Goal: Task Accomplishment & Management: Manage account settings

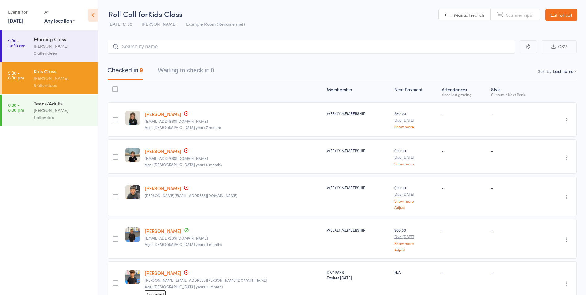
click at [55, 106] on div "Teens/Adults" at bounding box center [63, 103] width 59 height 7
click at [57, 103] on div "Teens/Adults" at bounding box center [63, 103] width 59 height 7
click at [66, 103] on div "Teens/Adults" at bounding box center [63, 103] width 59 height 7
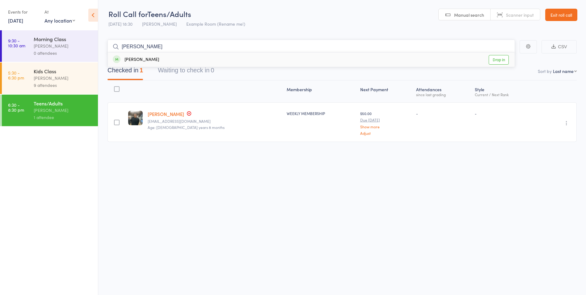
type input "ron"
click at [502, 61] on link "Drop in" at bounding box center [499, 60] width 20 height 10
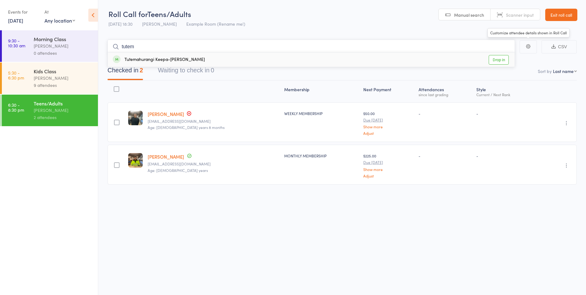
type input "tutem"
click at [497, 58] on link "Drop in" at bounding box center [499, 60] width 20 height 10
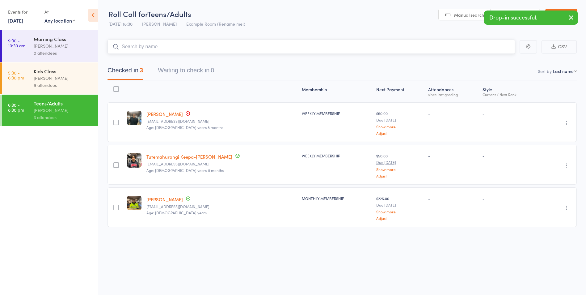
click at [287, 46] on input "search" at bounding box center [311, 47] width 407 height 14
type input "micall"
click at [503, 61] on link "Drop in" at bounding box center [499, 60] width 20 height 10
click at [227, 44] on input "search" at bounding box center [311, 47] width 407 height 14
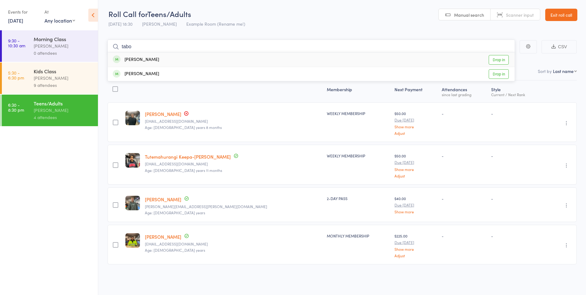
type input "tabo"
click at [492, 57] on link "Drop in" at bounding box center [499, 60] width 20 height 10
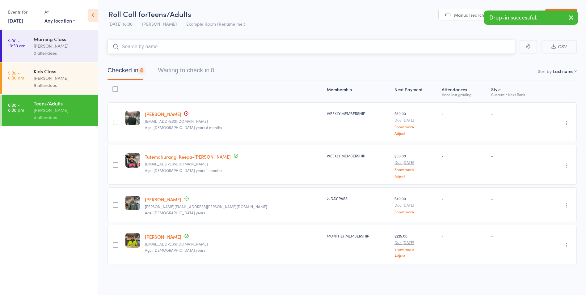
click at [348, 46] on input "search" at bounding box center [311, 47] width 407 height 14
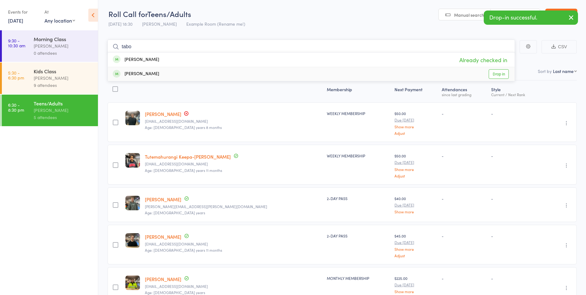
type input "tabo"
click at [502, 70] on link "Drop in" at bounding box center [499, 74] width 20 height 10
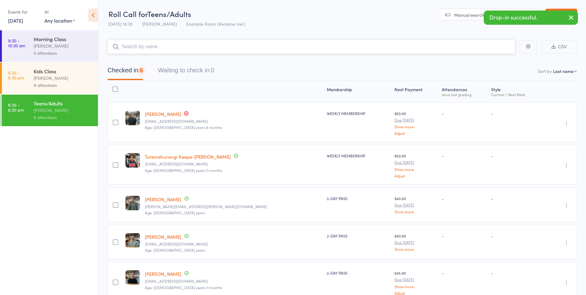
click at [135, 49] on input "search" at bounding box center [311, 47] width 407 height 14
type input "kev"
click at [492, 58] on link "Drop in" at bounding box center [499, 60] width 20 height 10
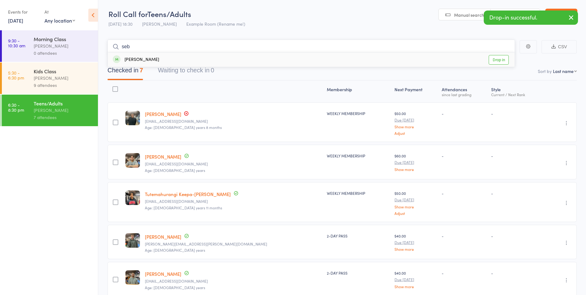
type input "seb"
click at [500, 62] on link "Drop in" at bounding box center [499, 60] width 20 height 10
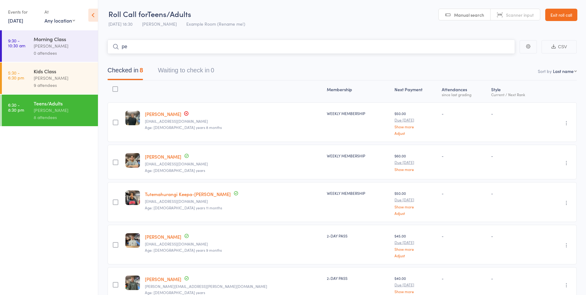
type input "p"
click at [325, 42] on input "search" at bounding box center [311, 47] width 407 height 14
click at [324, 46] on input "search" at bounding box center [311, 47] width 407 height 14
click at [58, 99] on div "Teens/Adults vince latorre 8 attendees" at bounding box center [66, 111] width 64 height 32
click at [60, 91] on div "Kids Class vince latorre 9 attendees" at bounding box center [66, 78] width 64 height 32
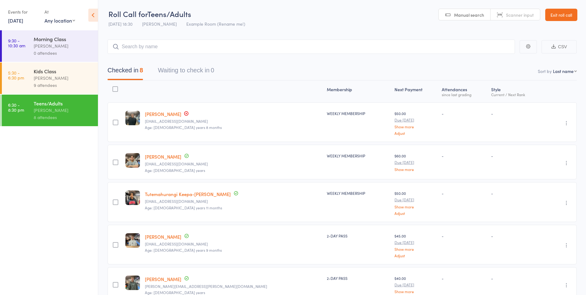
click at [63, 87] on div "9 attendees" at bounding box center [63, 85] width 59 height 7
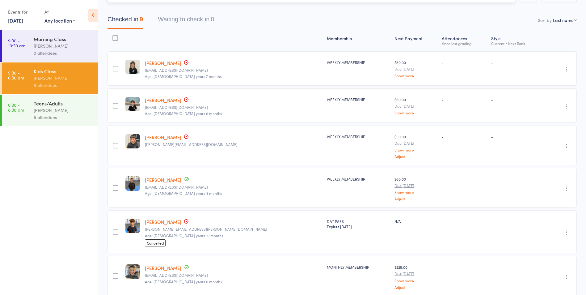
scroll to position [62, 0]
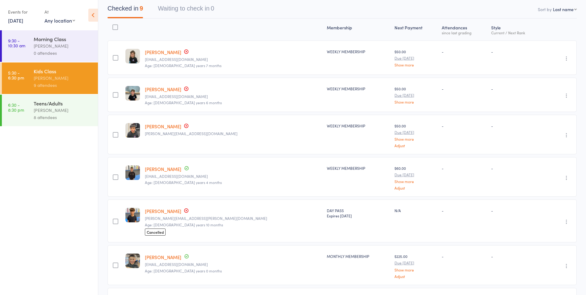
click at [160, 89] on link "Kade Camilleri" at bounding box center [163, 89] width 36 height 6
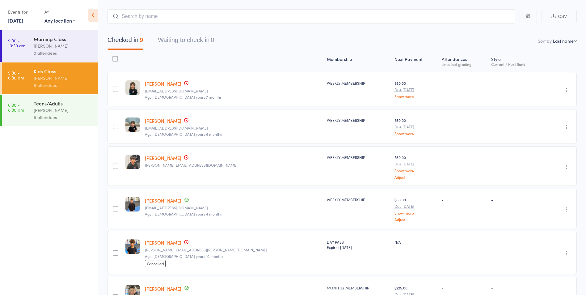
scroll to position [0, 0]
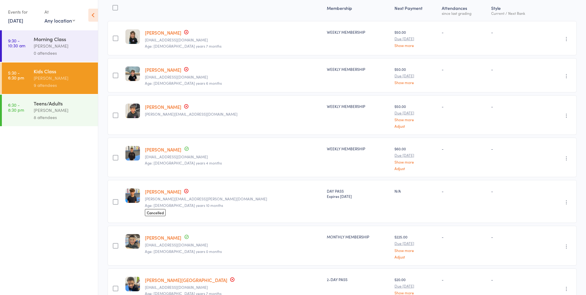
click at [25, 109] on link "6:30 - 8:30 pm Teens/Adults vince latorre 8 attendees" at bounding box center [50, 111] width 96 height 32
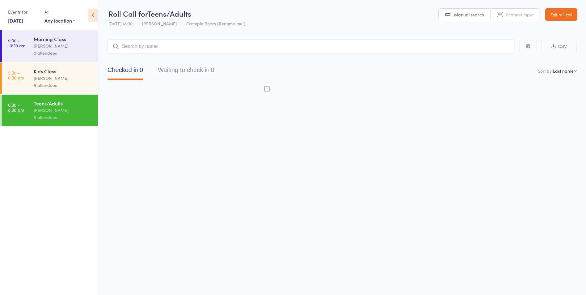
click at [25, 109] on link "6:30 - 8:30 pm Teens/Adults vince latorre 8 attendees" at bounding box center [50, 111] width 96 height 32
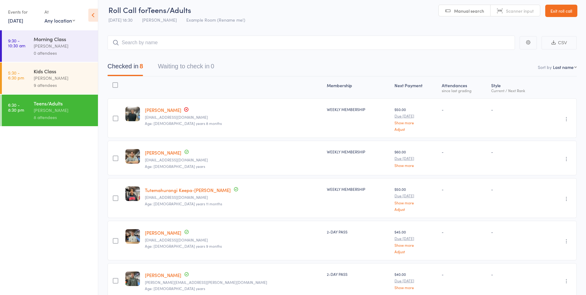
scroll to position [0, 0]
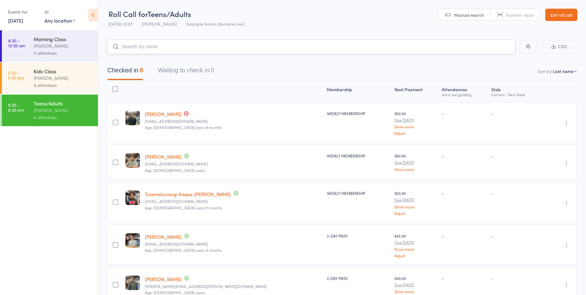
click at [150, 48] on input "search" at bounding box center [311, 47] width 407 height 14
type input "yak"
click at [498, 57] on link "Drop in" at bounding box center [499, 60] width 20 height 10
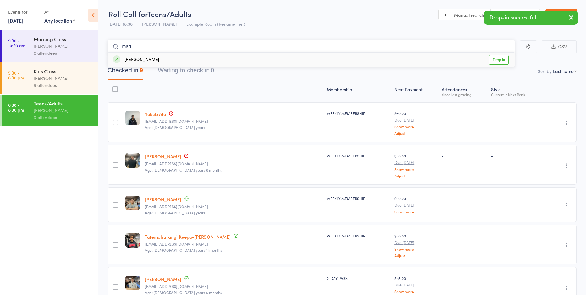
type input "matt"
click at [495, 59] on link "Drop in" at bounding box center [499, 60] width 20 height 10
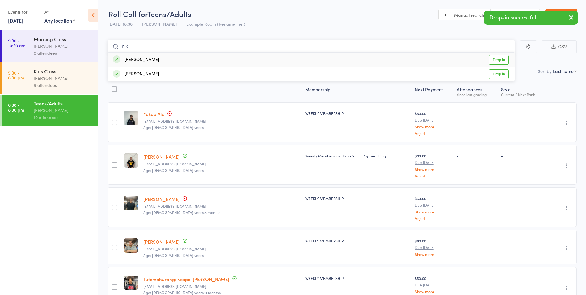
type input "nik"
click at [500, 57] on link "Drop in" at bounding box center [499, 60] width 20 height 10
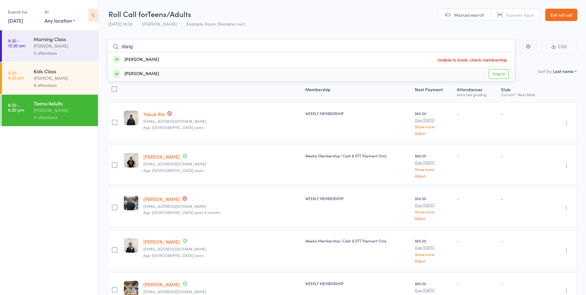
type input "dang"
click at [496, 70] on link "Drop in" at bounding box center [499, 74] width 20 height 10
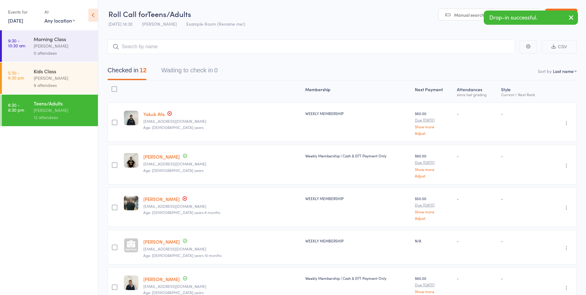
click at [575, 17] on button "button" at bounding box center [571, 18] width 14 height 14
click at [574, 17] on link "Exit roll call" at bounding box center [561, 15] width 32 height 12
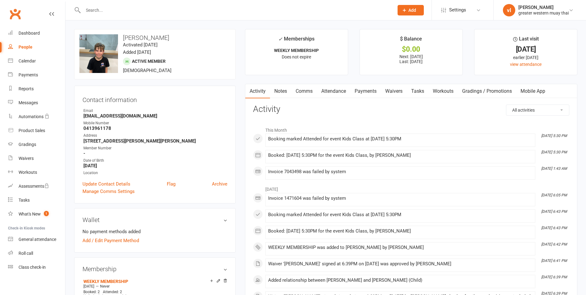
click at [377, 87] on link "Payments" at bounding box center [365, 91] width 31 height 14
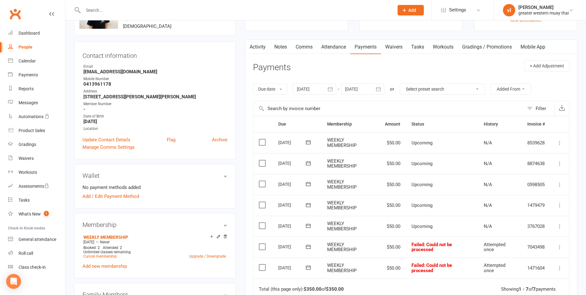
scroll to position [62, 0]
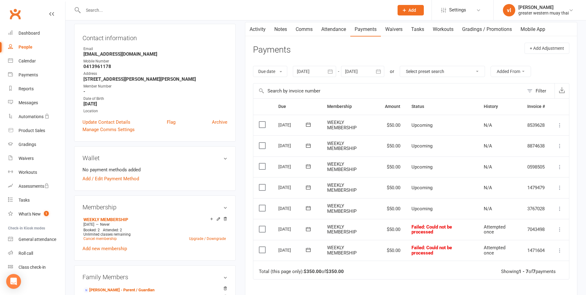
click at [261, 231] on label at bounding box center [263, 229] width 8 height 6
click at [261, 226] on input "checkbox" at bounding box center [261, 226] width 4 height 0
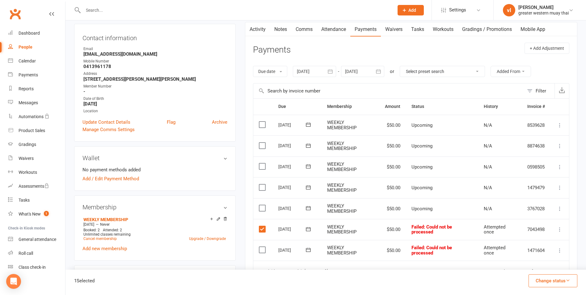
click at [262, 229] on label at bounding box center [263, 229] width 8 height 6
click at [262, 226] on input "checkbox" at bounding box center [261, 226] width 4 height 0
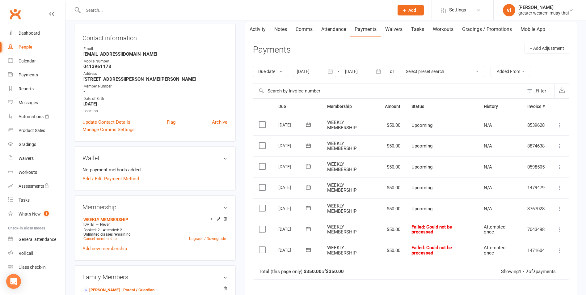
click at [265, 206] on label at bounding box center [263, 208] width 8 height 6
click at [263, 205] on input "checkbox" at bounding box center [261, 205] width 4 height 0
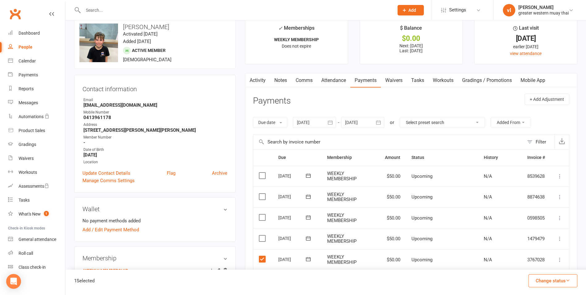
scroll to position [0, 0]
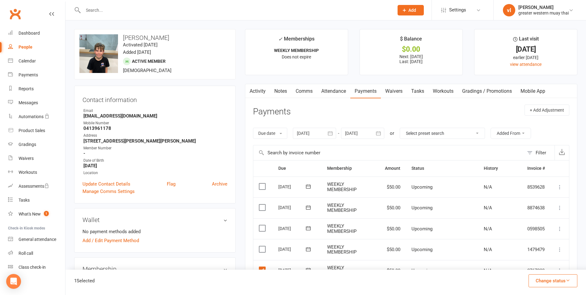
click at [352, 85] on link "Payments" at bounding box center [365, 91] width 31 height 14
click at [340, 89] on link "Attendance" at bounding box center [333, 91] width 33 height 14
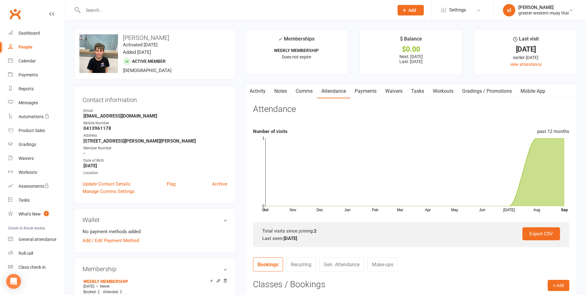
click at [366, 90] on link "Payments" at bounding box center [365, 91] width 31 height 14
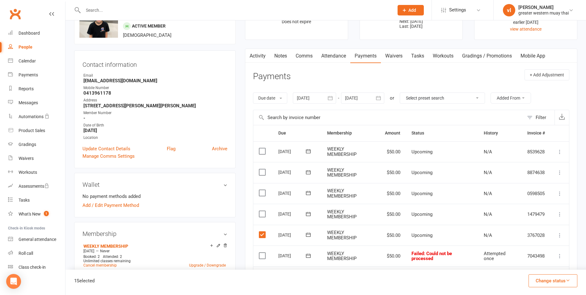
scroll to position [154, 0]
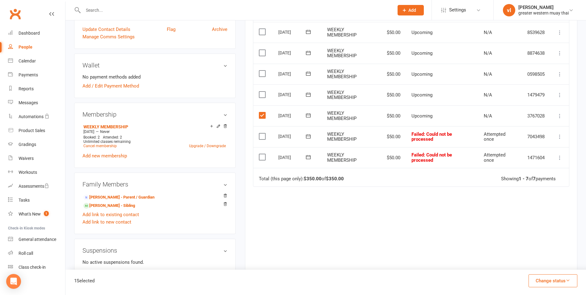
click at [559, 282] on button "Change status" at bounding box center [553, 280] width 49 height 13
click at [533, 243] on link "Paid (POS)" at bounding box center [546, 239] width 61 height 12
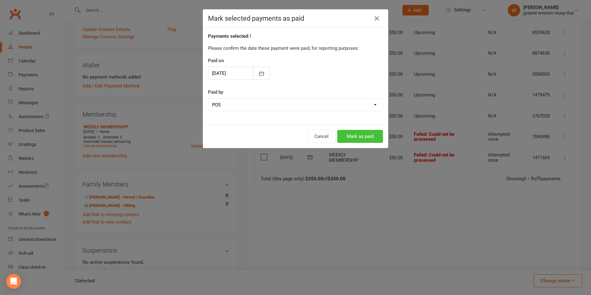
click at [354, 138] on button "Mark as paid" at bounding box center [360, 136] width 46 height 13
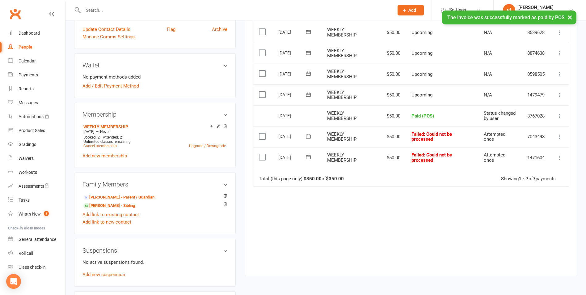
click at [267, 134] on label at bounding box center [263, 136] width 8 height 6
click at [263, 133] on input "checkbox" at bounding box center [261, 133] width 4 height 0
click at [261, 160] on label at bounding box center [263, 157] width 8 height 6
click at [261, 154] on input "checkbox" at bounding box center [261, 154] width 4 height 0
click at [564, 278] on button "Change status" at bounding box center [553, 280] width 49 height 13
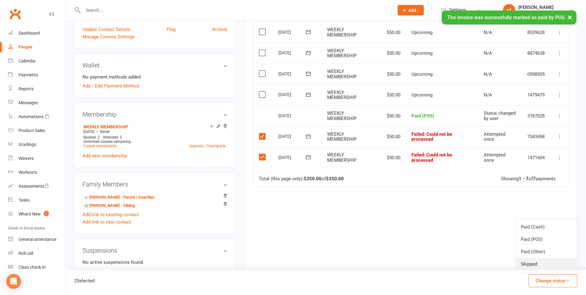
click at [531, 262] on link "Skipped" at bounding box center [546, 264] width 61 height 12
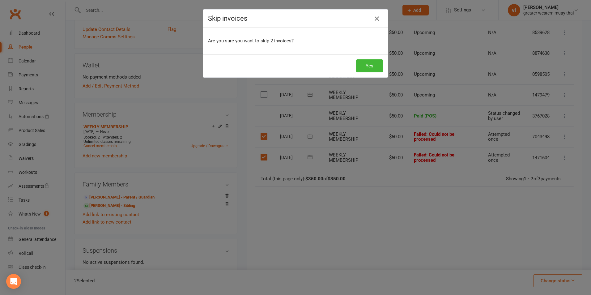
click at [373, 19] on icon "button" at bounding box center [376, 18] width 7 height 7
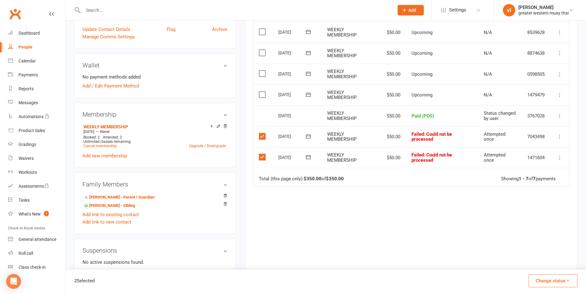
click at [263, 157] on label at bounding box center [263, 157] width 8 height 6
click at [263, 154] on input "checkbox" at bounding box center [261, 154] width 4 height 0
click at [567, 283] on button "Change status" at bounding box center [553, 280] width 49 height 13
click at [529, 259] on link "Skipped" at bounding box center [546, 264] width 61 height 12
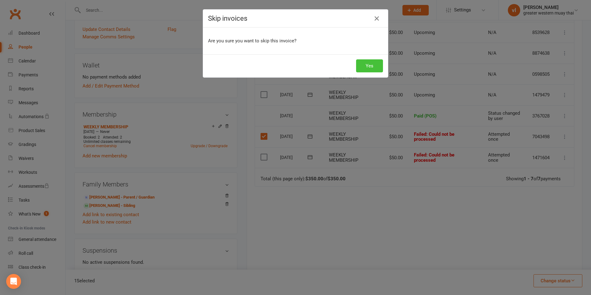
click at [365, 63] on button "Yes" at bounding box center [369, 65] width 27 height 13
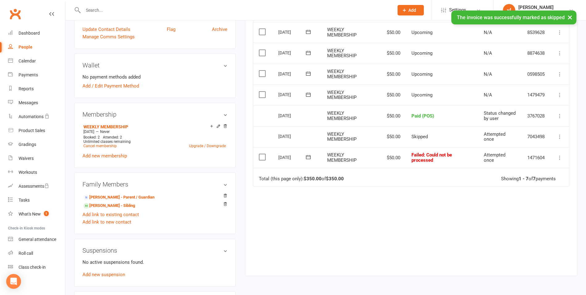
click at [264, 158] on label at bounding box center [263, 157] width 8 height 6
click at [263, 154] on input "checkbox" at bounding box center [261, 154] width 4 height 0
click at [568, 280] on icon "button" at bounding box center [568, 280] width 5 height 5
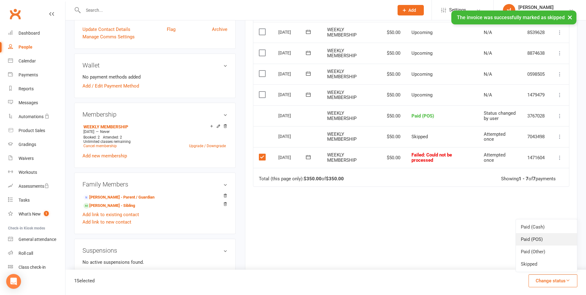
click at [538, 242] on link "Paid (POS)" at bounding box center [546, 239] width 61 height 12
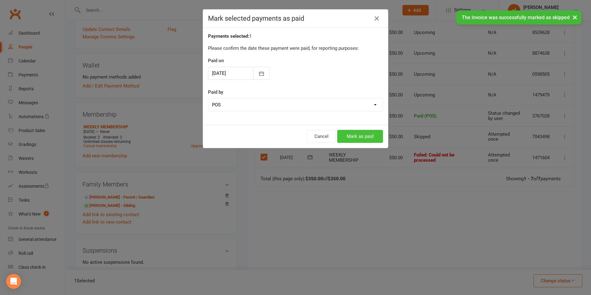
click at [367, 133] on button "Mark as paid" at bounding box center [360, 136] width 46 height 13
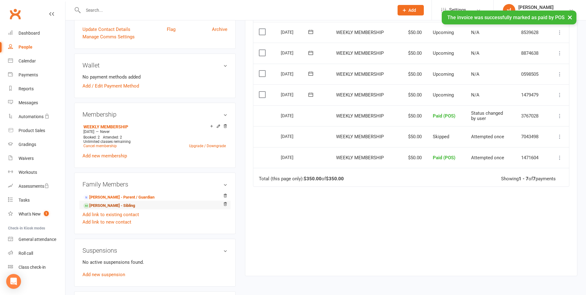
click at [129, 204] on link "Zane Camilleri - Sibling" at bounding box center [109, 205] width 52 height 6
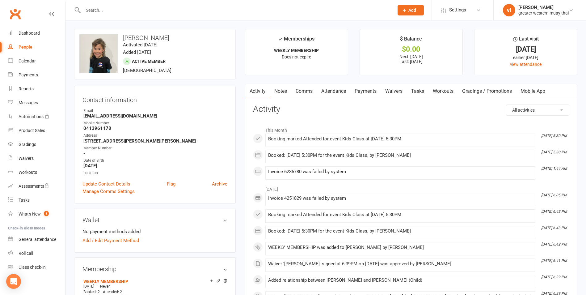
click at [358, 90] on link "Payments" at bounding box center [365, 91] width 31 height 14
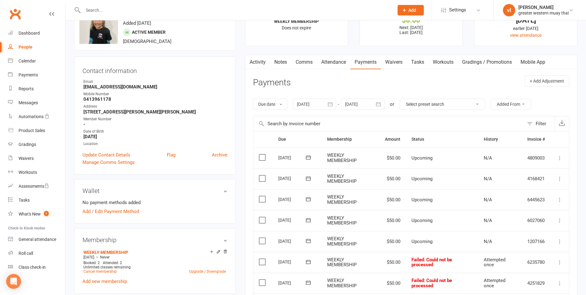
scroll to position [62, 0]
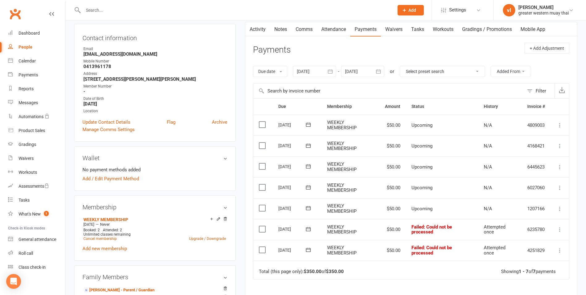
click at [263, 252] on label at bounding box center [263, 250] width 8 height 6
click at [263, 247] on input "checkbox" at bounding box center [261, 247] width 4 height 0
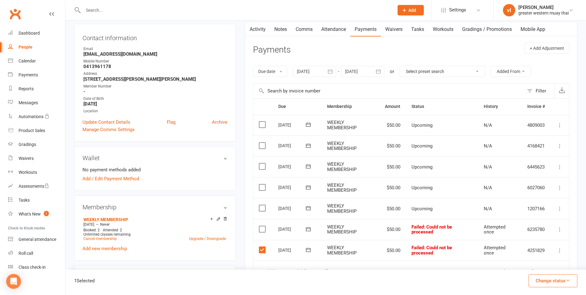
click at [542, 281] on button "Change status" at bounding box center [553, 280] width 49 height 13
click at [536, 264] on link "Skipped" at bounding box center [546, 264] width 61 height 12
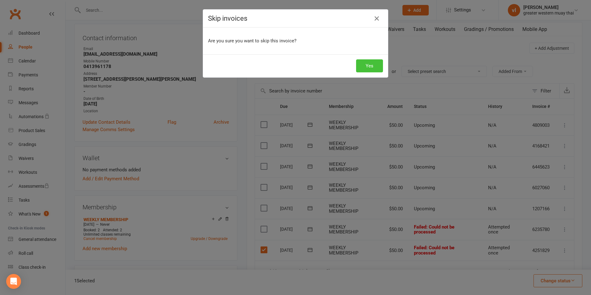
click at [363, 62] on button "Yes" at bounding box center [369, 65] width 27 height 13
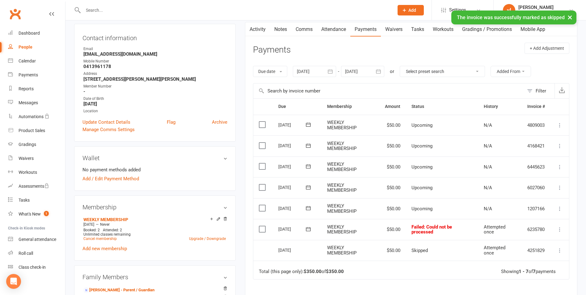
click at [270, 226] on td "Select this" at bounding box center [262, 229] width 19 height 21
click at [262, 230] on label at bounding box center [263, 229] width 8 height 6
click at [262, 226] on input "checkbox" at bounding box center [261, 226] width 4 height 0
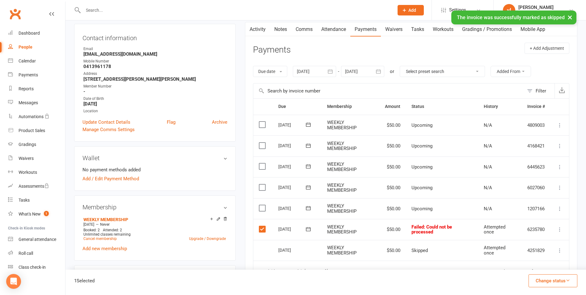
click at [566, 285] on button "Change status" at bounding box center [553, 280] width 49 height 13
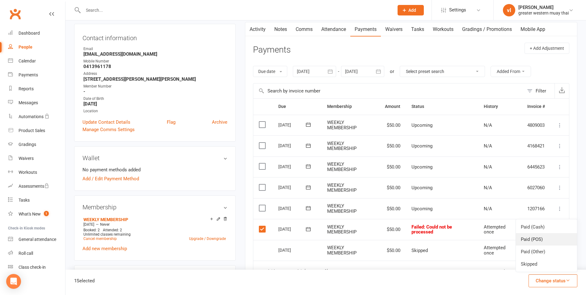
click at [539, 239] on link "Paid (POS)" at bounding box center [546, 239] width 61 height 12
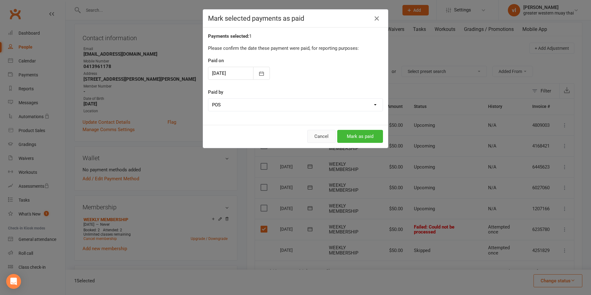
drag, startPoint x: 324, startPoint y: 138, endPoint x: 453, endPoint y: 175, distance: 133.5
click at [328, 139] on button "Cancel" at bounding box center [321, 136] width 28 height 13
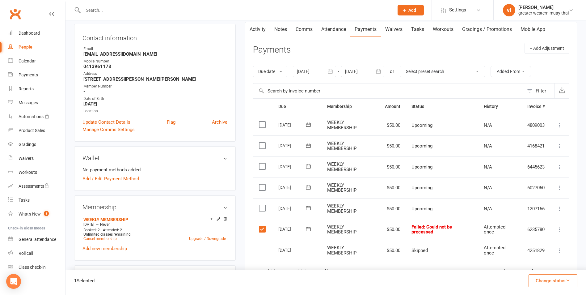
click at [560, 277] on button "Change status" at bounding box center [553, 280] width 49 height 13
click at [529, 260] on link "Skipped" at bounding box center [546, 264] width 61 height 12
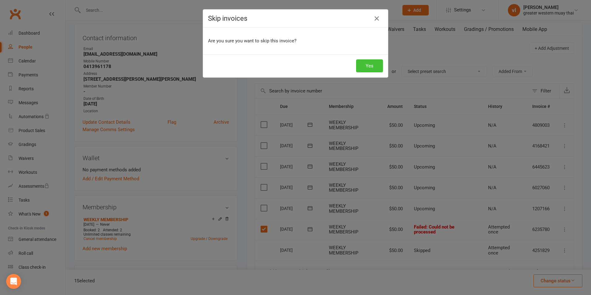
click at [366, 67] on button "Yes" at bounding box center [369, 65] width 27 height 13
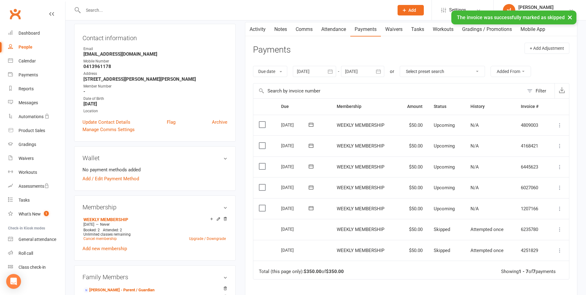
click at [558, 251] on icon at bounding box center [560, 250] width 6 height 6
click at [542, 275] on link "Mark as Paid (POS)" at bounding box center [532, 274] width 61 height 12
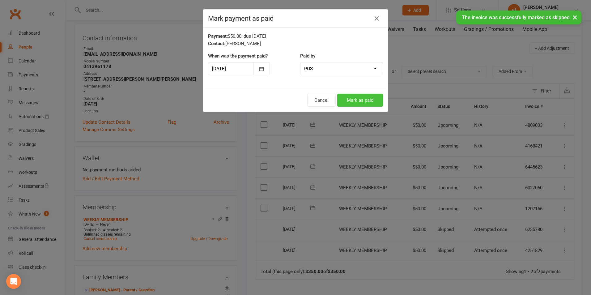
click at [369, 103] on button "Mark as paid" at bounding box center [360, 100] width 46 height 13
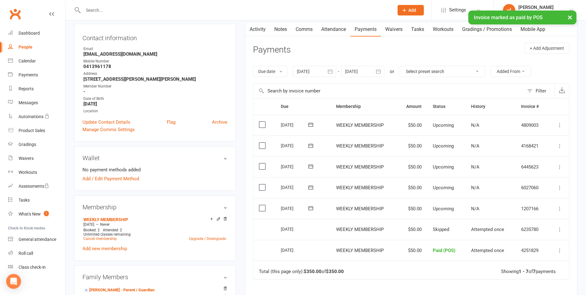
click at [558, 209] on icon at bounding box center [560, 208] width 6 height 6
click at [542, 233] on link "Mark as Paid (POS)" at bounding box center [532, 233] width 61 height 12
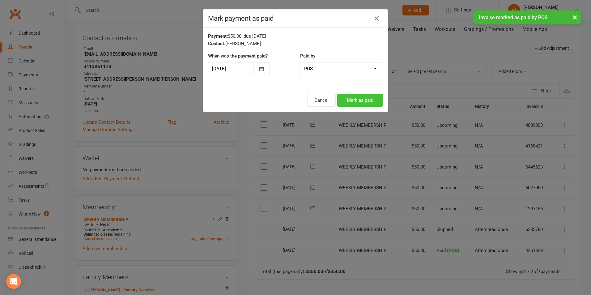
click at [360, 99] on button "Mark as paid" at bounding box center [360, 100] width 46 height 13
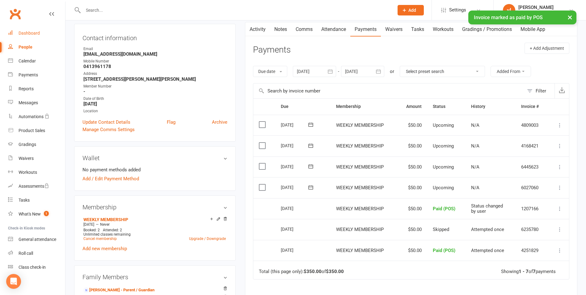
click at [36, 34] on div "Dashboard" at bounding box center [29, 33] width 21 height 5
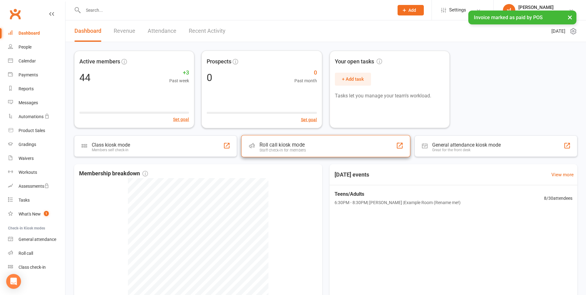
click at [297, 143] on div "Roll call kiosk mode" at bounding box center [283, 144] width 47 height 6
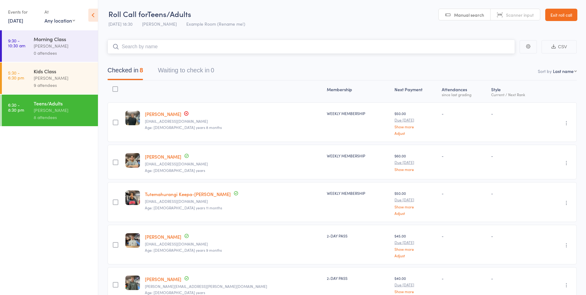
click at [273, 47] on input "search" at bounding box center [311, 47] width 407 height 14
click at [561, 11] on link "Exit roll call" at bounding box center [561, 15] width 32 height 12
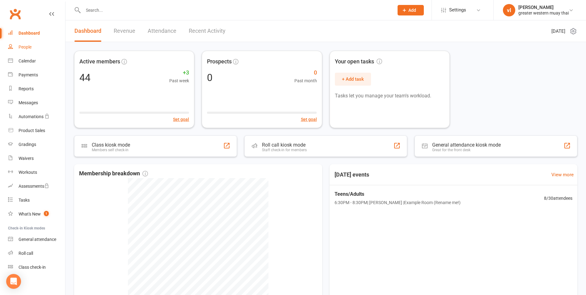
click at [36, 41] on link "People" at bounding box center [36, 47] width 57 height 14
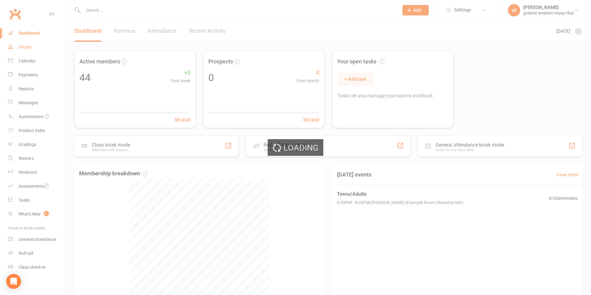
select select "25"
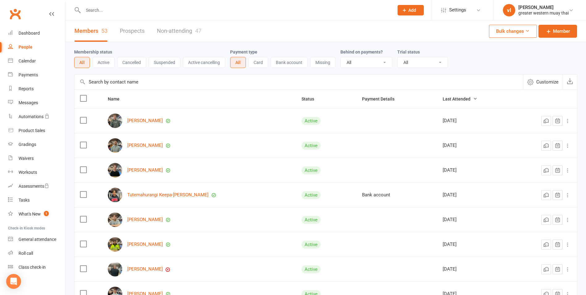
click at [151, 38] on div "Members 53 Prospects Non-attending 47" at bounding box center [137, 30] width 145 height 21
click at [172, 33] on link "Non-attending 47" at bounding box center [179, 30] width 44 height 21
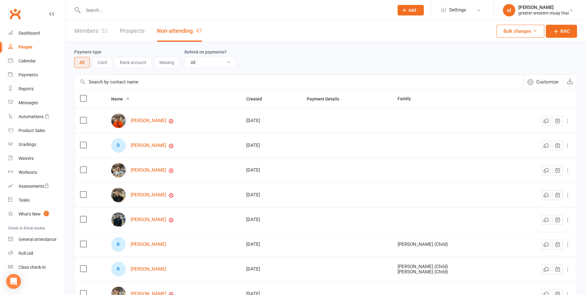
click at [172, 81] on input "text" at bounding box center [298, 81] width 449 height 15
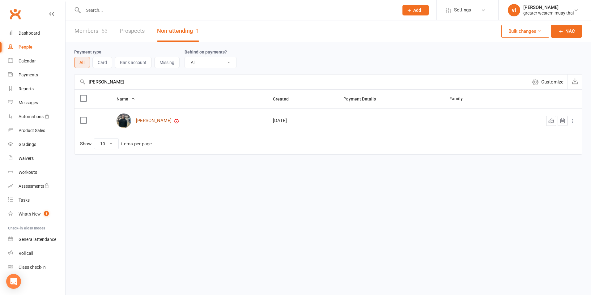
type input "peter"
click at [156, 122] on link "Peter Dang" at bounding box center [154, 120] width 36 height 5
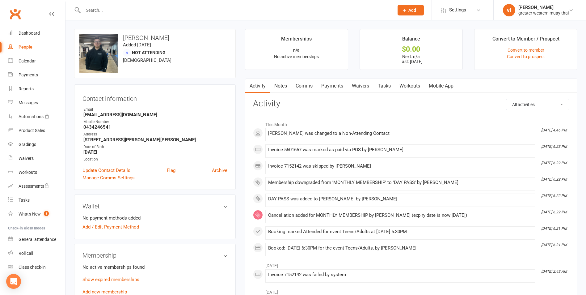
click at [344, 87] on link "Payments" at bounding box center [332, 86] width 31 height 14
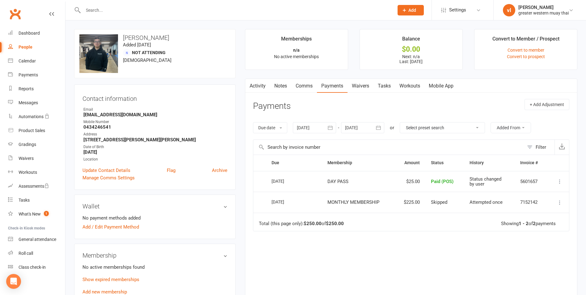
click at [257, 90] on link "Activity" at bounding box center [257, 86] width 25 height 14
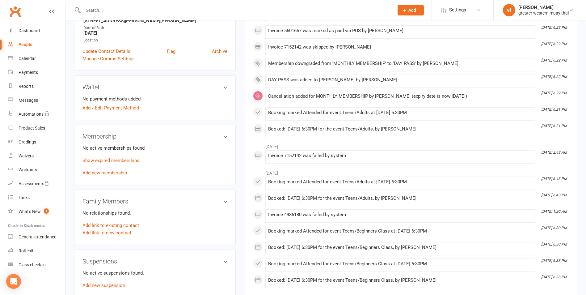
scroll to position [124, 0]
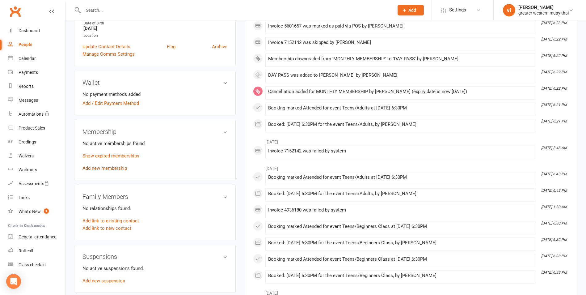
click at [118, 169] on link "Add new membership" at bounding box center [104, 168] width 44 height 6
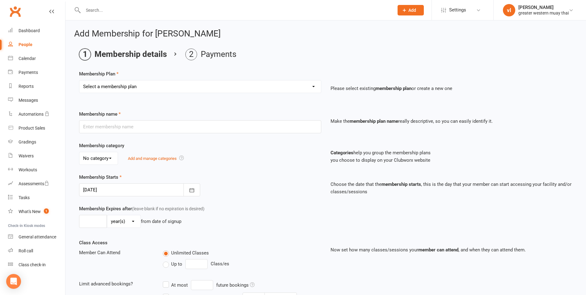
click at [137, 87] on select "Select a membership plan Create new Membership Plan PT SESSION DAY PASS WEEKLY …" at bounding box center [200, 86] width 242 height 12
select select "2"
click at [79, 80] on select "Select a membership plan Create new Membership Plan PT SESSION DAY PASS WEEKLY …" at bounding box center [200, 86] width 242 height 12
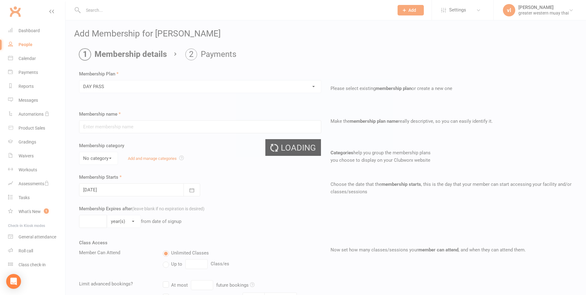
type input "DAY PASS"
select select "0"
type input "1"
select select "0"
type input "1"
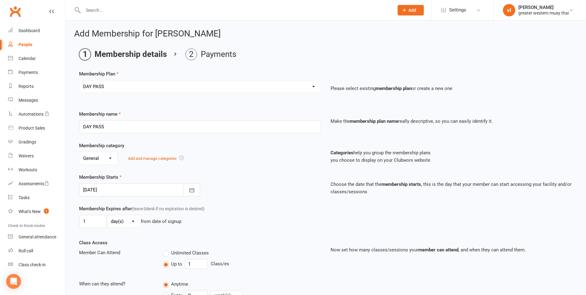
click at [132, 86] on select "Select a membership plan Create new Membership Plan PT SESSION DAY PASS WEEKLY …" at bounding box center [200, 86] width 242 height 12
select select "3"
click at [79, 80] on select "Select a membership plan Create new Membership Plan PT SESSION DAY PASS WEEKLY …" at bounding box center [200, 86] width 242 height 12
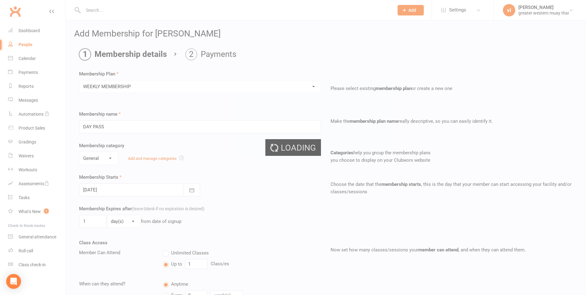
type input "WEEKLY MEMBERSHIP"
type input "0"
select select "3"
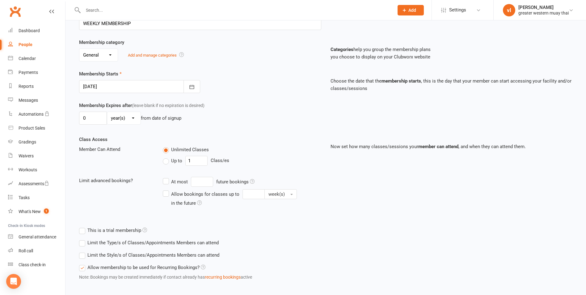
scroll to position [134, 0]
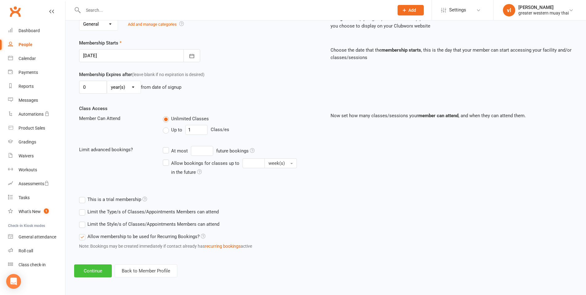
click at [91, 270] on button "Continue" at bounding box center [93, 270] width 38 height 13
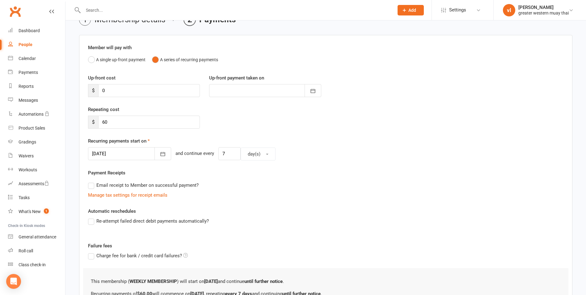
scroll to position [105, 0]
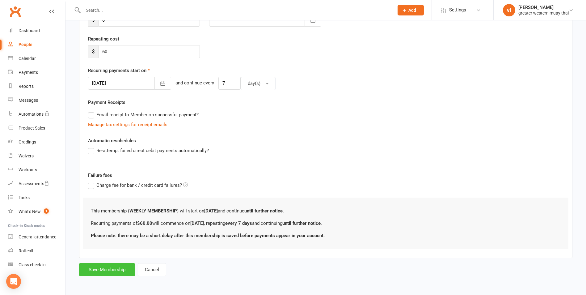
click at [125, 266] on button "Save Membership" at bounding box center [107, 269] width 56 height 13
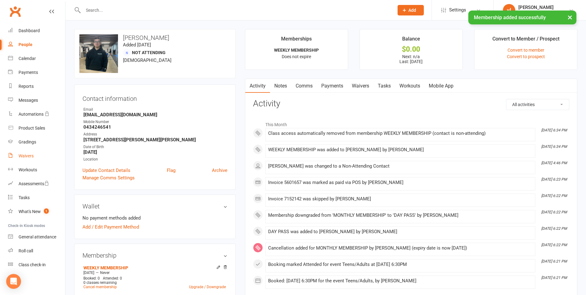
click at [30, 156] on div "Waivers" at bounding box center [26, 155] width 15 height 5
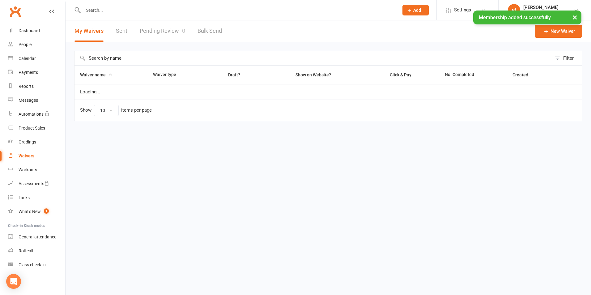
click at [167, 33] on link "Pending Review 0" at bounding box center [162, 30] width 45 height 21
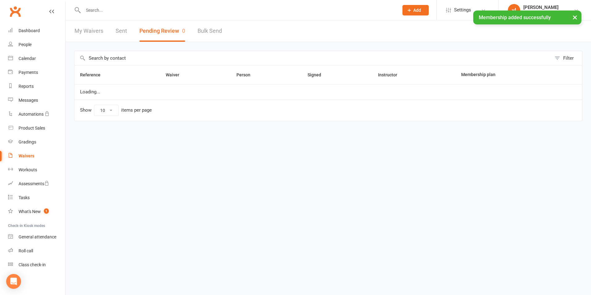
click at [167, 33] on button "Pending Review 0" at bounding box center [162, 30] width 46 height 21
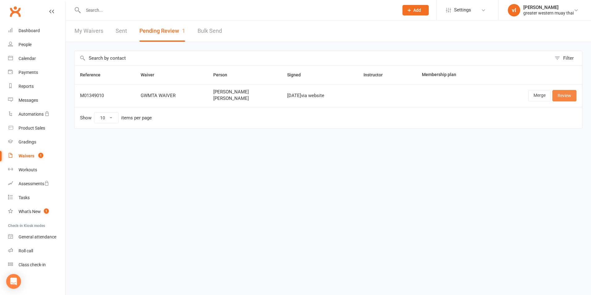
click at [568, 99] on link "Review" at bounding box center [564, 95] width 24 height 11
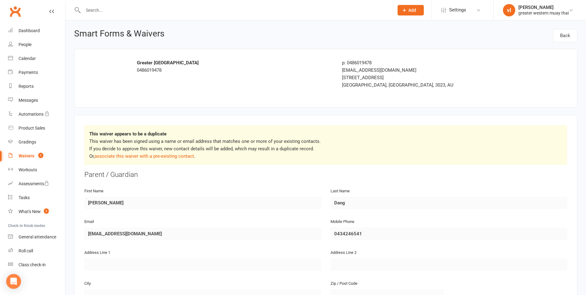
click at [149, 153] on p "This waiver has been signed using a name or email address that matches one or m…" at bounding box center [325, 148] width 473 height 22
click at [147, 157] on link "associate this waiver with a pre-existing contact" at bounding box center [144, 156] width 99 height 6
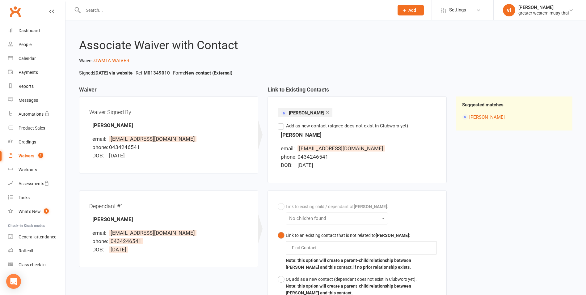
click at [279, 125] on label "Add as new contact (signee does not exist in Clubworx yet)" at bounding box center [343, 125] width 130 height 7
click at [279, 122] on input "Add as new contact (signee does not exist in Clubworx yet)" at bounding box center [280, 122] width 4 height 0
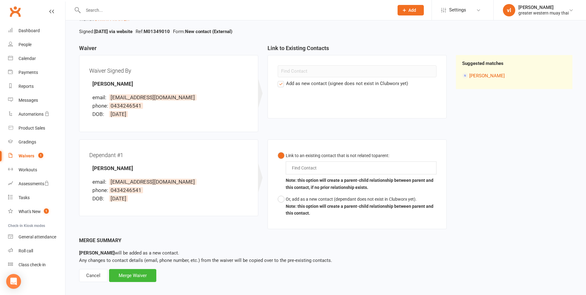
scroll to position [47, 0]
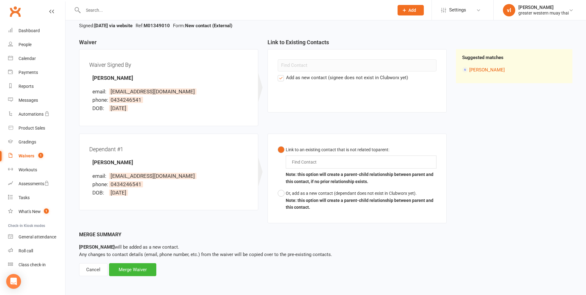
click at [291, 158] on div "Find Contact" at bounding box center [361, 161] width 151 height 13
click at [275, 171] on div "Link to an existing contact that is not related to parent : Find Contact Note: …" at bounding box center [357, 178] width 179 height 90
click at [154, 269] on div "Merge Waiver" at bounding box center [132, 269] width 47 height 13
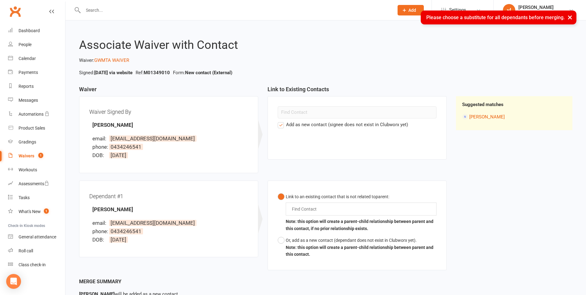
scroll to position [0, 0]
drag, startPoint x: 334, startPoint y: 204, endPoint x: 326, endPoint y: 210, distance: 9.9
click at [334, 205] on div "Find Contact" at bounding box center [361, 209] width 151 height 13
click at [326, 210] on div "Find Contact" at bounding box center [361, 209] width 151 height 13
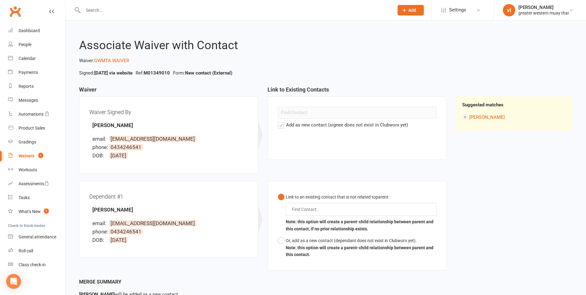
click at [282, 196] on button "Link to an existing contact that is not related to parent : Find Contact Note: …" at bounding box center [357, 213] width 159 height 44
click at [284, 126] on label "Add as new contact (signee does not exist in Clubworx yet)" at bounding box center [343, 124] width 130 height 7
click at [282, 121] on input "Add as new contact (signee does not exist in Clubworx yet)" at bounding box center [280, 121] width 4 height 0
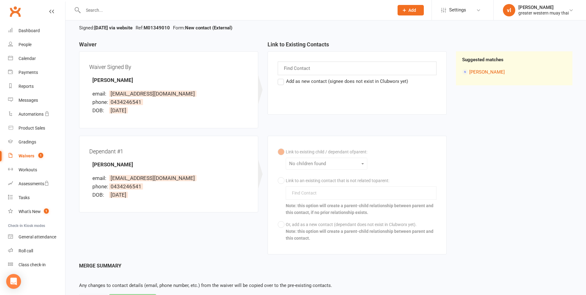
scroll to position [76, 0]
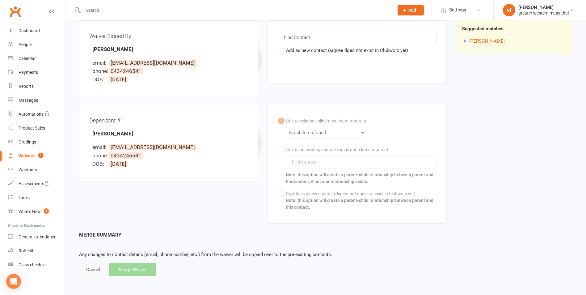
click at [99, 269] on div "Cancel" at bounding box center [93, 269] width 28 height 13
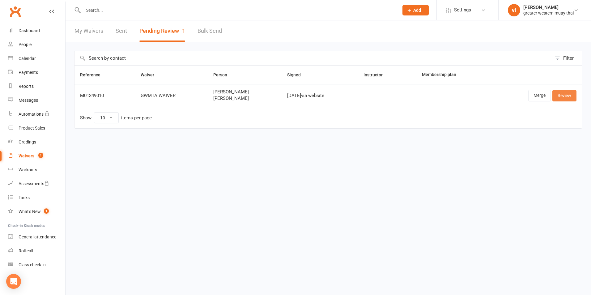
click at [562, 98] on link "Review" at bounding box center [564, 95] width 24 height 11
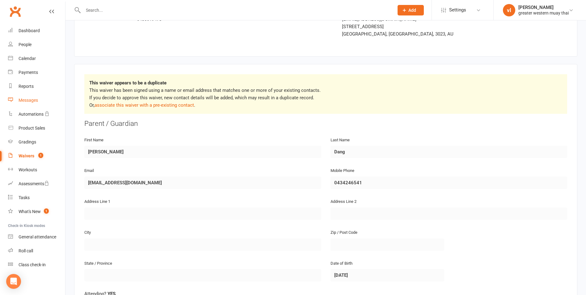
scroll to position [62, 0]
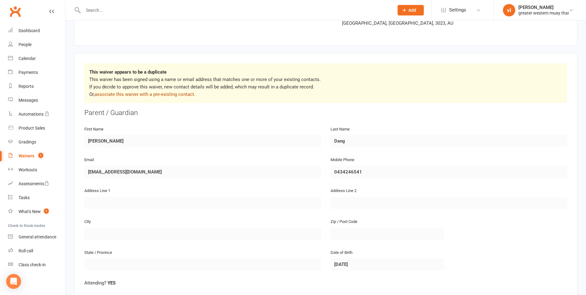
click at [146, 94] on link "associate this waiver with a pre-existing contact" at bounding box center [144, 94] width 99 height 6
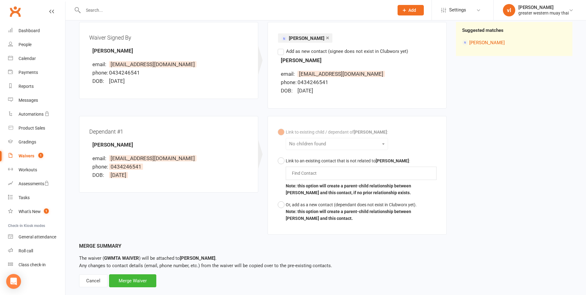
scroll to position [86, 0]
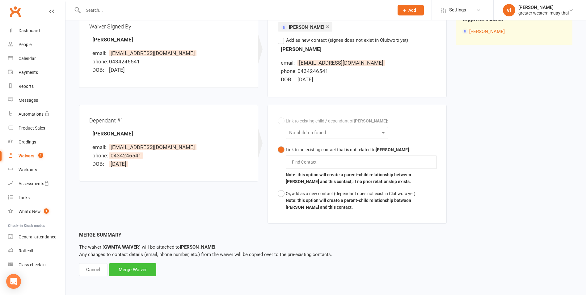
click at [130, 271] on div "Merge Waiver" at bounding box center [132, 269] width 47 height 13
click at [334, 134] on div "Link to existing child / dependant of Peter Dang : No children found Link to an…" at bounding box center [357, 164] width 159 height 98
click at [361, 130] on div "Link to existing child / dependant of Peter Dang : No children found Link to an…" at bounding box center [357, 164] width 159 height 98
click at [362, 151] on div "Link to an existing contact that is not related to Peter Dang :" at bounding box center [361, 149] width 151 height 7
click at [361, 161] on div "Find Contact" at bounding box center [361, 161] width 151 height 13
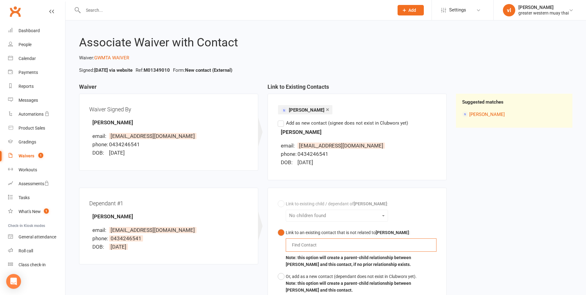
scroll to position [0, 0]
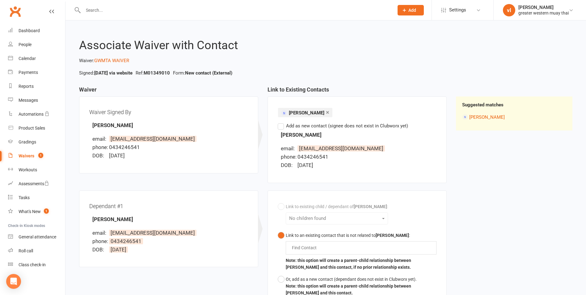
click at [296, 113] on span "[PERSON_NAME]" at bounding box center [307, 113] width 36 height 6
click at [384, 163] on li "DOB: 13 November 1999" at bounding box center [359, 165] width 156 height 8
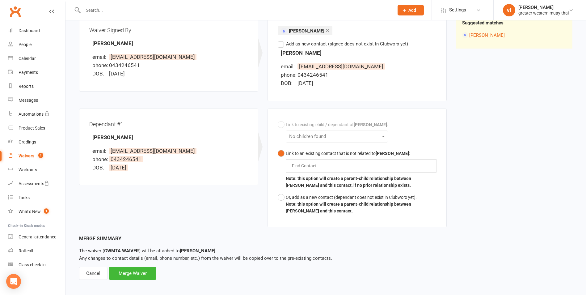
scroll to position [86, 0]
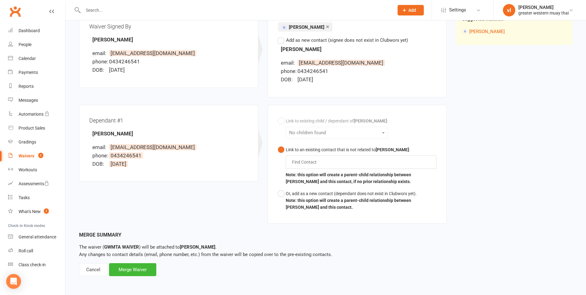
click at [318, 158] on div "Find Contact" at bounding box center [361, 161] width 151 height 13
type input "p"
click at [98, 270] on div "Cancel" at bounding box center [93, 269] width 28 height 13
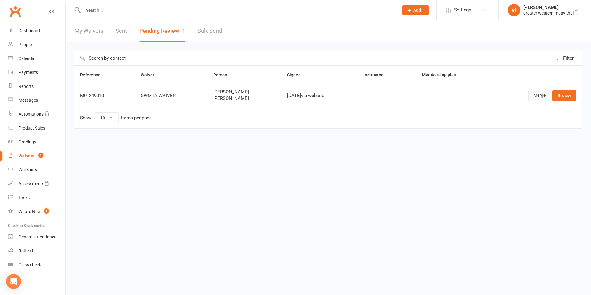
click at [541, 99] on link "Merge" at bounding box center [539, 95] width 23 height 11
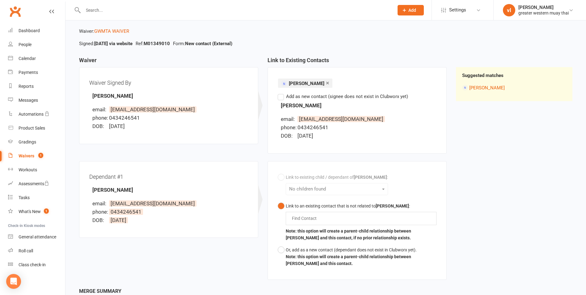
scroll to position [24, 0]
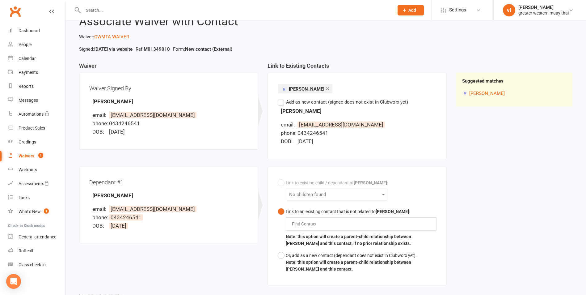
click at [281, 101] on label "Add as new contact (signee does not exist in Clubworx yet)" at bounding box center [343, 101] width 130 height 7
click at [281, 98] on input "Add as new contact (signee does not exist in Clubworx yet)" at bounding box center [280, 98] width 4 height 0
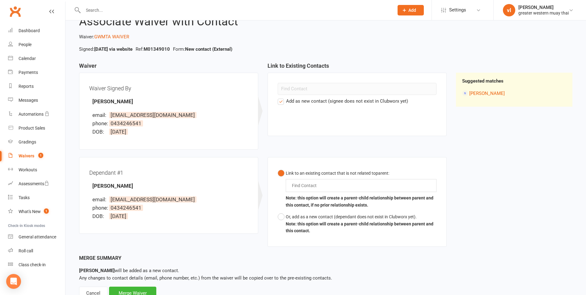
click at [283, 103] on label "Add as new contact (signee does not exist in Clubworx yet)" at bounding box center [343, 100] width 130 height 7
click at [282, 97] on input "Add as new contact (signee does not exist in Clubworx yet)" at bounding box center [280, 97] width 4 height 0
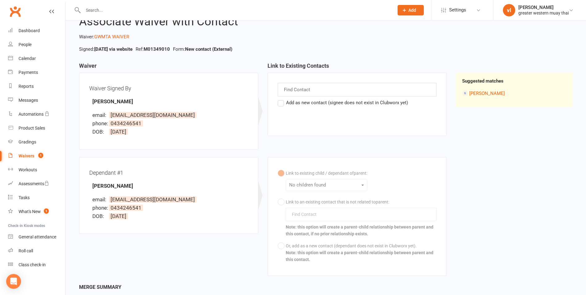
click at [349, 91] on div "Find Contact" at bounding box center [357, 90] width 159 height 14
type input "peter da"
click at [317, 103] on span "Peter Da ng" at bounding box center [314, 102] width 47 height 6
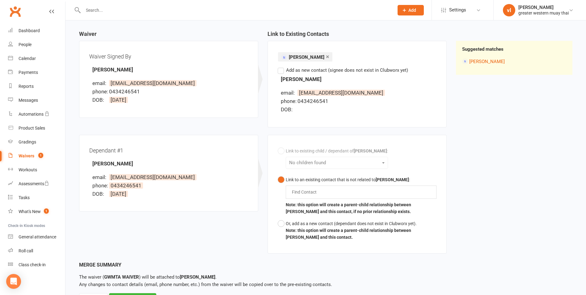
scroll to position [86, 0]
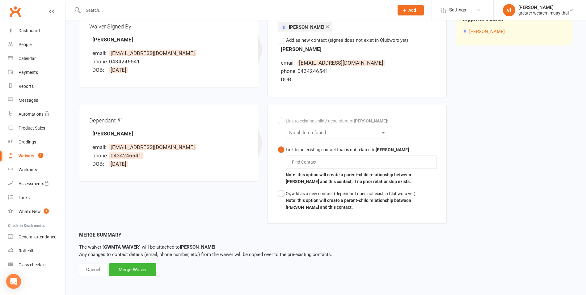
click at [209, 149] on li "email: peterdang50@gmail.com" at bounding box center [170, 147] width 156 height 8
click at [139, 266] on div "Merge Waiver" at bounding box center [132, 269] width 47 height 13
click at [320, 162] on input "text" at bounding box center [305, 161] width 29 height 7
type input "K"
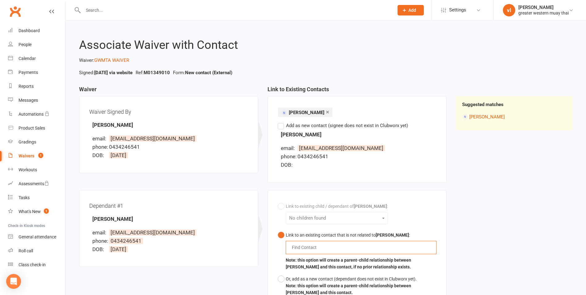
scroll to position [0, 0]
click at [300, 114] on span "[PERSON_NAME]" at bounding box center [307, 113] width 36 height 6
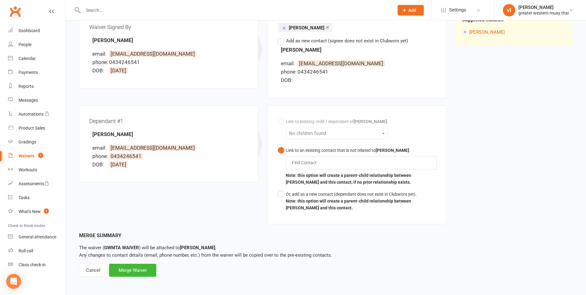
scroll to position [86, 0]
click at [147, 270] on div "Merge Waiver" at bounding box center [132, 269] width 47 height 13
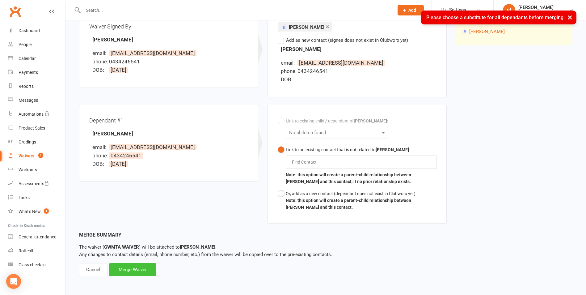
click at [147, 270] on div "Merge Waiver" at bounding box center [132, 269] width 47 height 13
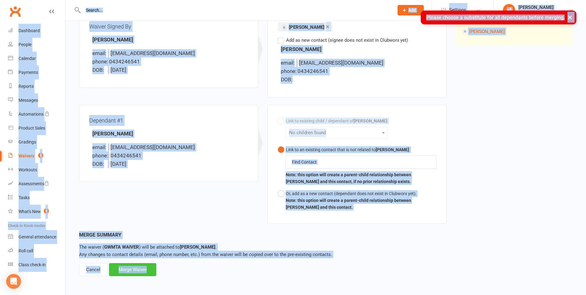
click at [147, 270] on div "Merge Waiver" at bounding box center [132, 269] width 47 height 13
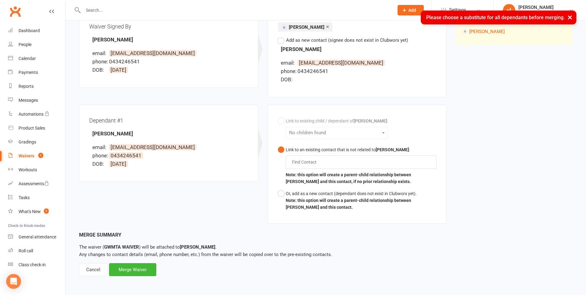
click at [355, 133] on div "Link to existing child / dependant of Peter Dang : No children found Link to an…" at bounding box center [357, 164] width 159 height 98
click at [374, 126] on div "Link to existing child / dependant of Peter Dang : No children found Link to an…" at bounding box center [357, 164] width 159 height 98
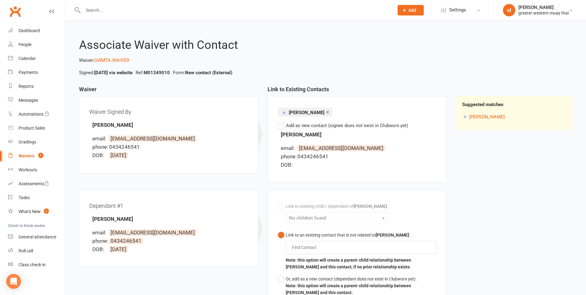
scroll to position [0, 0]
click at [477, 117] on link "[PERSON_NAME]" at bounding box center [487, 117] width 36 height 6
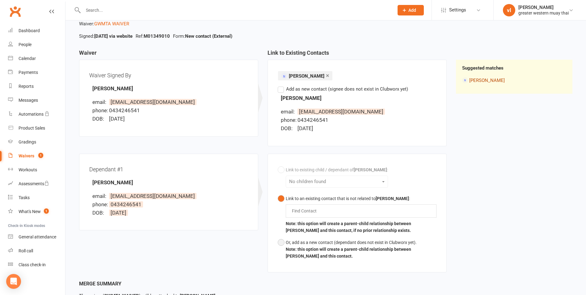
scroll to position [86, 0]
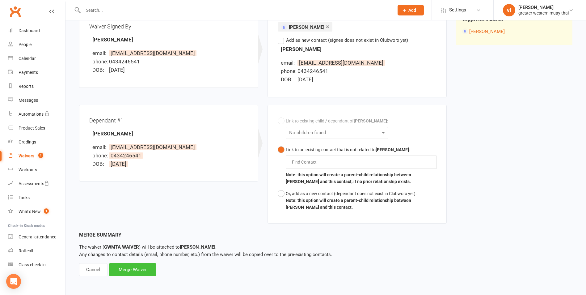
click at [134, 269] on div "Merge Waiver" at bounding box center [132, 269] width 47 height 13
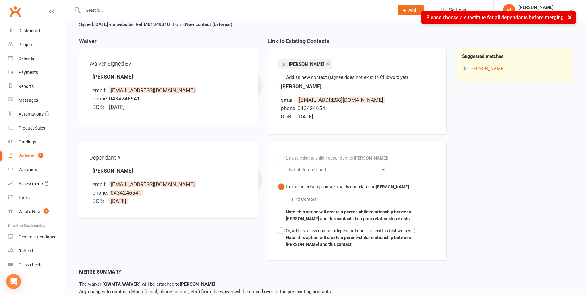
scroll to position [0, 0]
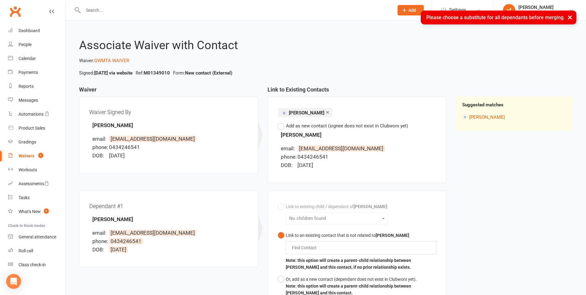
click at [326, 114] on link "×" at bounding box center [327, 112] width 3 height 10
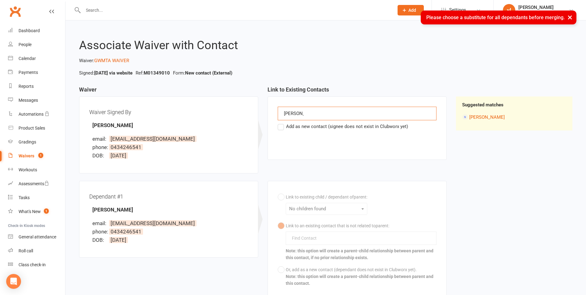
click at [324, 114] on div "peter da peter da" at bounding box center [357, 114] width 159 height 14
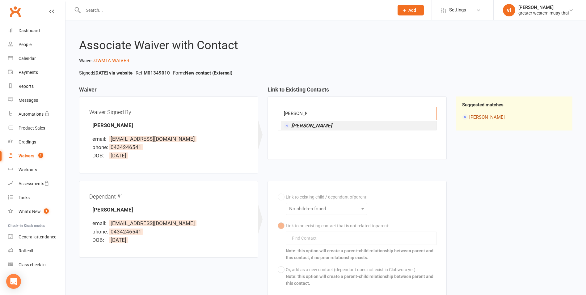
type input "peter dang"
click at [484, 117] on link "[PERSON_NAME]" at bounding box center [487, 117] width 36 height 6
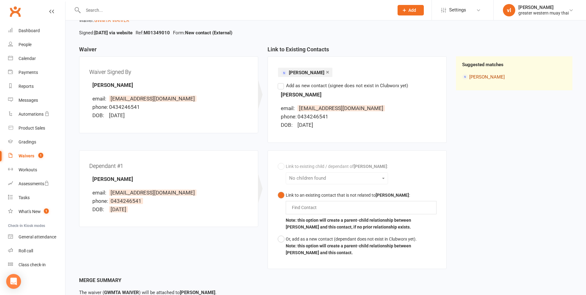
scroll to position [86, 0]
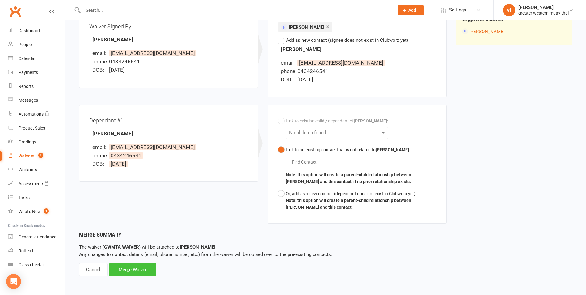
click at [155, 271] on div "Merge Waiver" at bounding box center [132, 269] width 47 height 13
click at [134, 272] on div "Merge Waiver" at bounding box center [132, 269] width 47 height 13
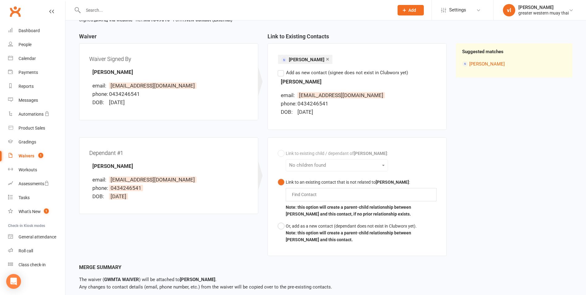
scroll to position [0, 0]
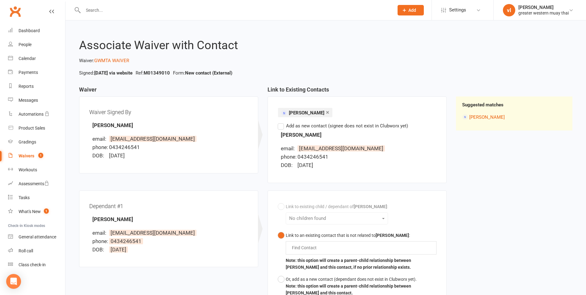
click at [332, 244] on div "Find Contact" at bounding box center [361, 247] width 151 height 13
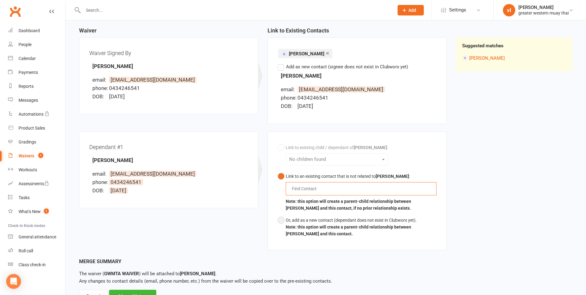
scroll to position [62, 0]
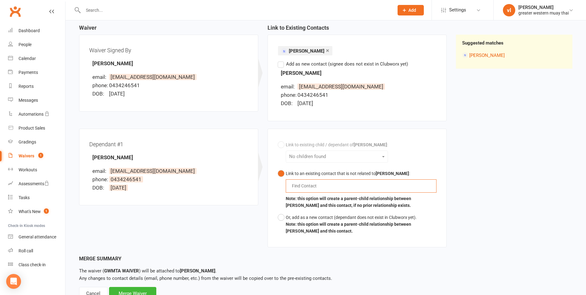
click at [281, 63] on label "Add as new contact (signee does not exist in Clubworx yet)" at bounding box center [343, 63] width 130 height 7
click at [281, 60] on input "Add as new contact (signee does not exist in Clubworx yet)" at bounding box center [280, 60] width 4 height 0
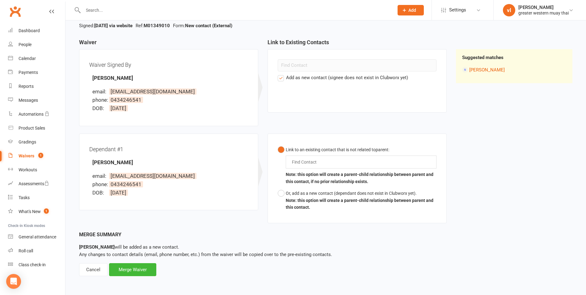
scroll to position [47, 0]
click at [284, 78] on label "Add as new contact (signee does not exist in Clubworx yet)" at bounding box center [343, 77] width 130 height 7
click at [282, 74] on input "Add as new contact (signee does not exist in Clubworx yet)" at bounding box center [280, 74] width 4 height 0
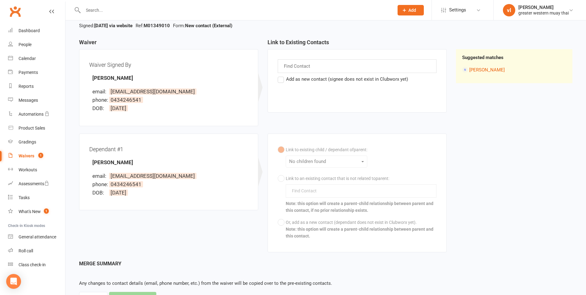
click at [329, 66] on div "Find Contact" at bounding box center [357, 66] width 159 height 14
type input "["
click at [483, 70] on link "[PERSON_NAME]" at bounding box center [487, 70] width 36 height 6
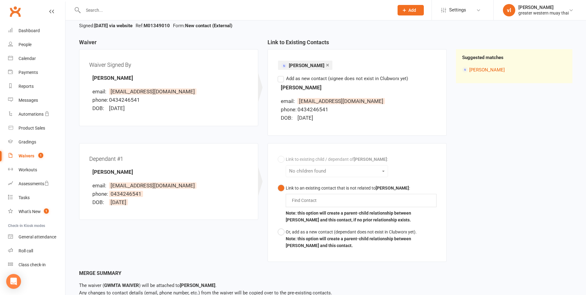
click at [330, 176] on div "Link to existing child / dependant of Peter Dang : No children found Link to an…" at bounding box center [357, 202] width 159 height 98
click at [333, 170] on div "Link to existing child / dependant of Peter Dang : No children found Link to an…" at bounding box center [357, 202] width 159 height 98
click at [331, 201] on div "Find Contact" at bounding box center [361, 200] width 151 height 13
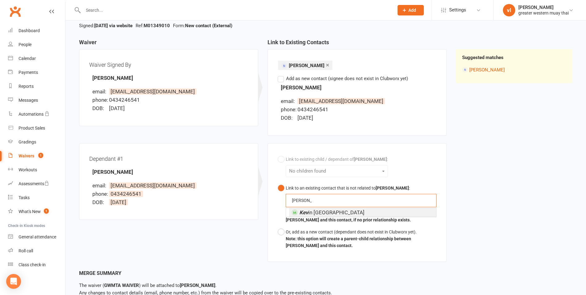
click at [278, 182] on button "Link to an existing contact that is not related to Peter Dang : Kevin Kevin Kev…" at bounding box center [357, 204] width 159 height 44
type input "[PERSON_NAME]"
click at [382, 179] on div "Link to existing child / dependant of Peter Dang : No children found Link to an…" at bounding box center [357, 202] width 159 height 98
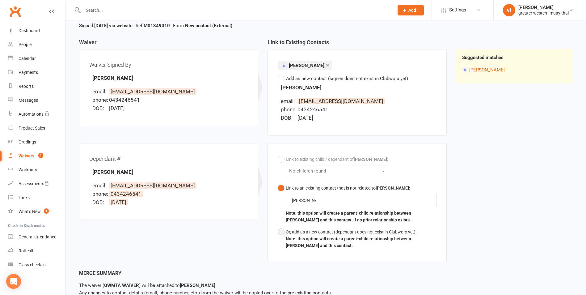
click at [284, 234] on button "Or, add as a new contact (dependant does not exist in Clubworx yet). Note: this…" at bounding box center [357, 239] width 159 height 26
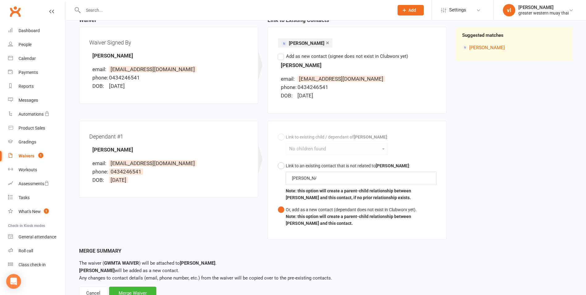
scroll to position [93, 0]
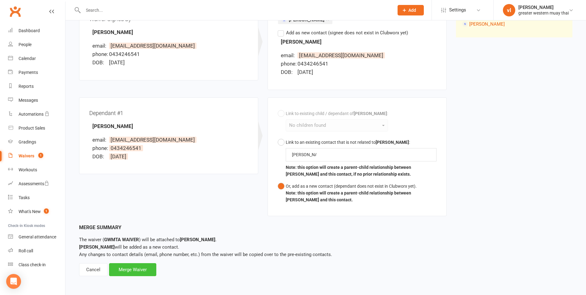
click at [147, 269] on div "Merge Waiver" at bounding box center [132, 269] width 47 height 13
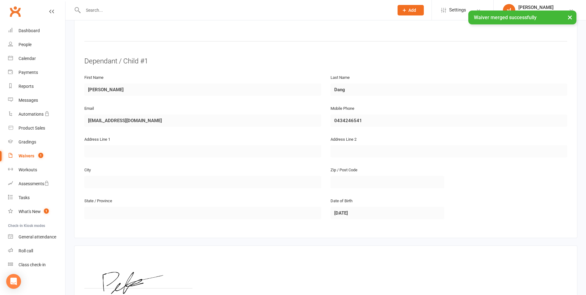
scroll to position [354, 0]
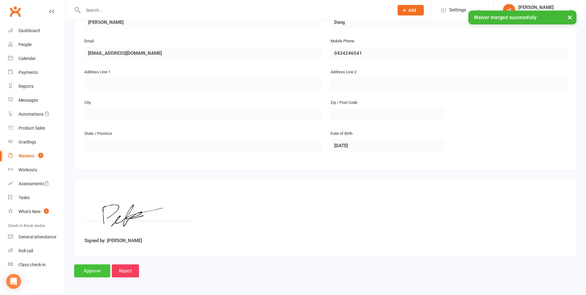
click at [96, 268] on input "Approve" at bounding box center [92, 270] width 36 height 13
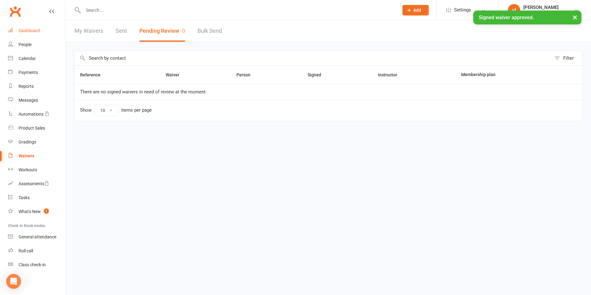
click at [43, 31] on link "Dashboard" at bounding box center [36, 31] width 57 height 14
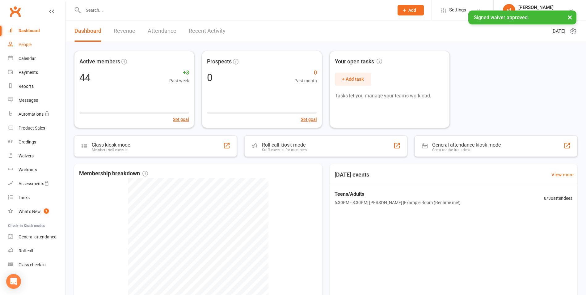
click at [25, 50] on link "People" at bounding box center [36, 45] width 57 height 14
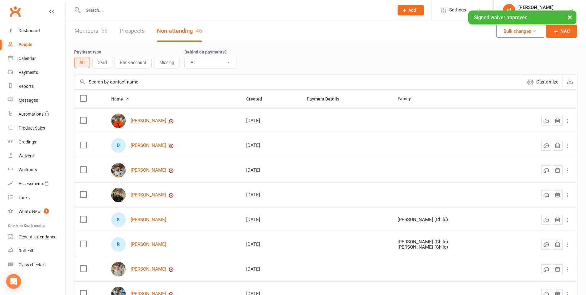
click at [162, 87] on input "text" at bounding box center [298, 81] width 449 height 15
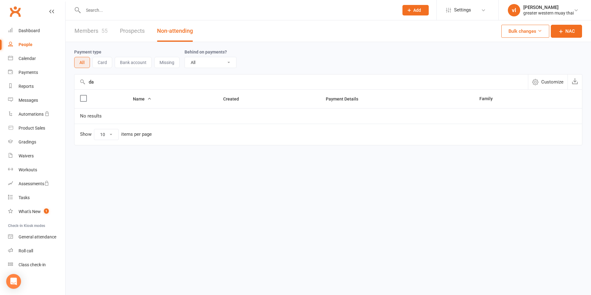
type input "d"
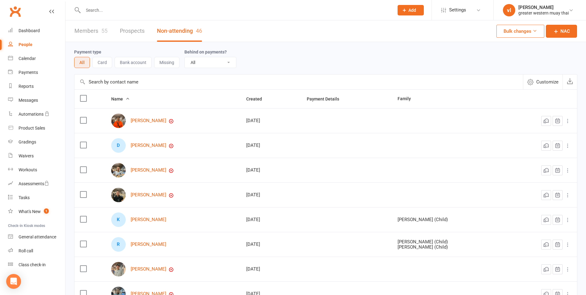
click at [108, 29] on div "Members 55 Prospects Non-attending 46" at bounding box center [138, 30] width 146 height 21
click at [102, 27] on div "55" at bounding box center [104, 30] width 6 height 6
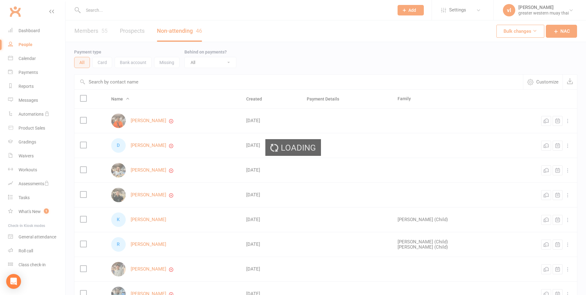
select select "25"
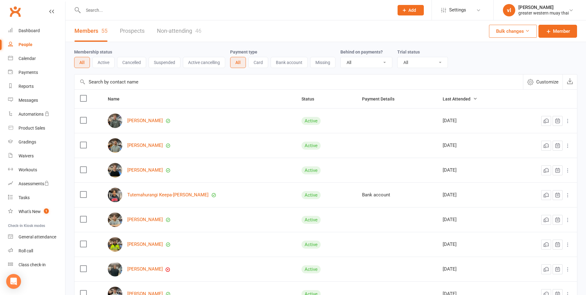
click at [133, 86] on input "text" at bounding box center [298, 81] width 449 height 15
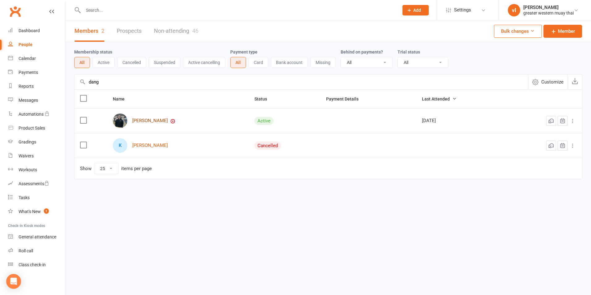
type input "dang"
click at [146, 120] on link "[PERSON_NAME]" at bounding box center [150, 120] width 36 height 5
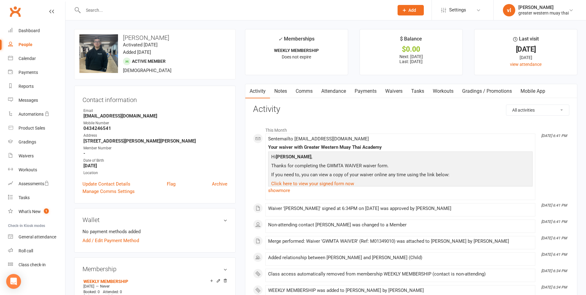
click at [365, 91] on link "Payments" at bounding box center [365, 91] width 31 height 14
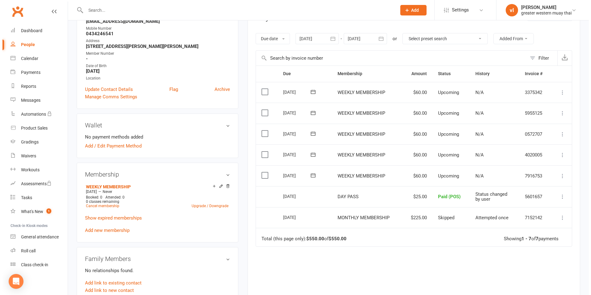
scroll to position [124, 0]
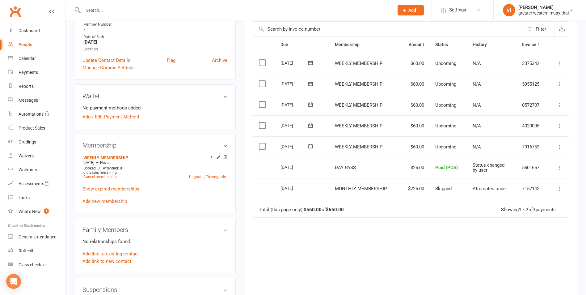
click at [560, 151] on td "Mark as Paid (Cash) Mark as Paid (POS) Mark as Paid (Other) Skip Process now Mo…" at bounding box center [558, 146] width 21 height 21
click at [558, 151] on td "Mark as Paid (Cash) Mark as Paid (POS) Mark as Paid (Other) Skip Process now Mo…" at bounding box center [558, 146] width 21 height 21
click at [560, 149] on icon at bounding box center [560, 147] width 6 height 6
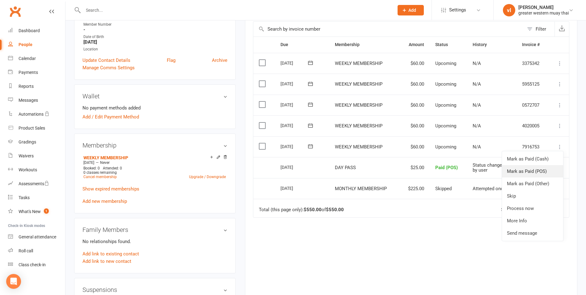
click at [547, 173] on link "Mark as Paid (POS)" at bounding box center [532, 171] width 61 height 12
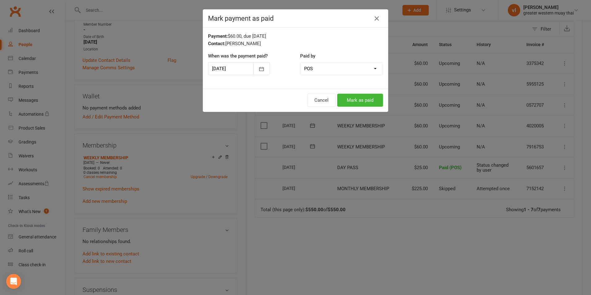
click at [340, 74] on select "Cash POS Other method" at bounding box center [341, 68] width 82 height 12
select select "0"
click at [300, 62] on select "Cash POS Other method" at bounding box center [341, 68] width 82 height 12
click at [357, 99] on button "Mark as paid" at bounding box center [360, 100] width 46 height 13
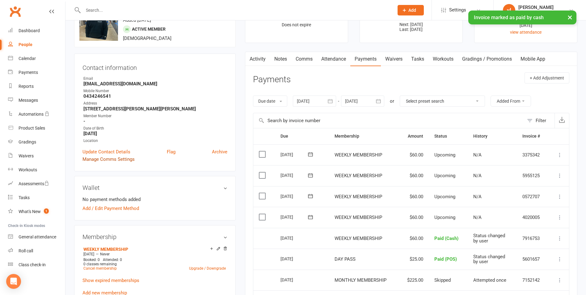
scroll to position [0, 0]
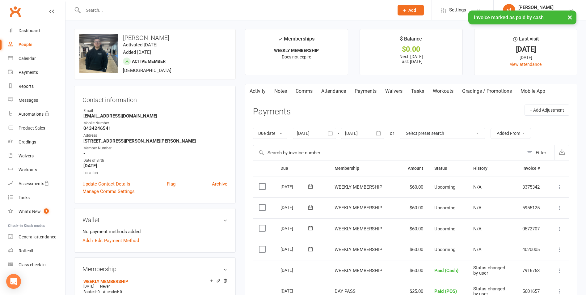
click at [32, 47] on link "People" at bounding box center [36, 45] width 57 height 14
select select "25"
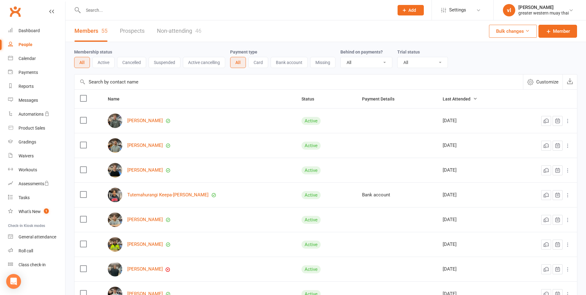
click at [141, 89] on input "text" at bounding box center [298, 81] width 449 height 15
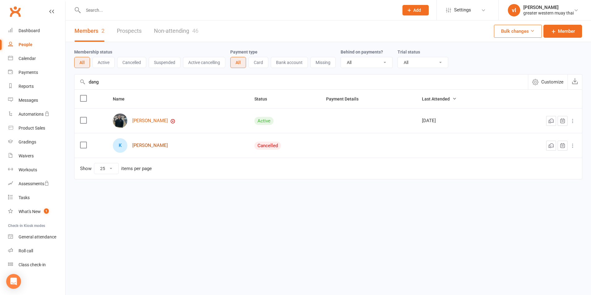
type input "dang"
click at [136, 146] on link "[PERSON_NAME]" at bounding box center [150, 145] width 36 height 5
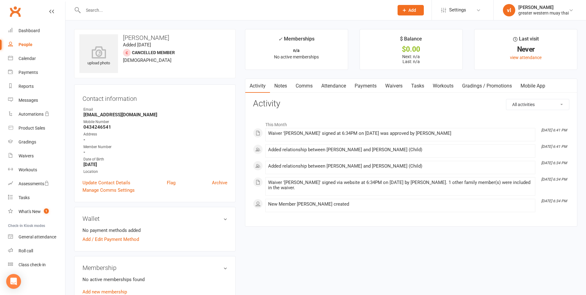
click at [374, 88] on link "Payments" at bounding box center [365, 86] width 31 height 14
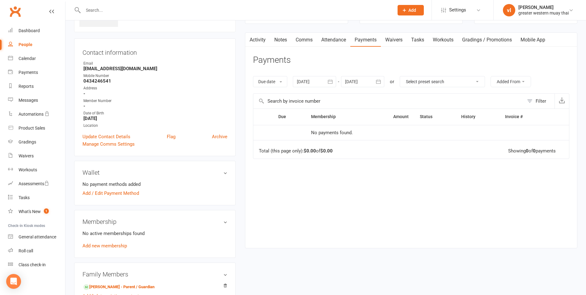
scroll to position [124, 0]
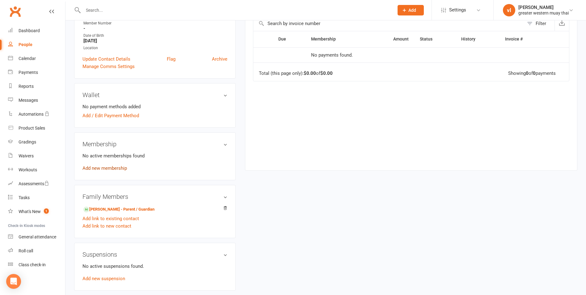
click at [119, 166] on link "Add new membership" at bounding box center [104, 168] width 44 height 6
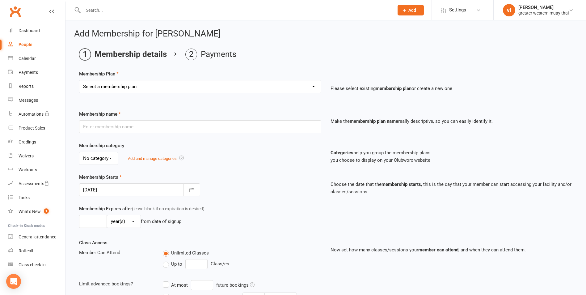
drag, startPoint x: 143, startPoint y: 87, endPoint x: 140, endPoint y: 93, distance: 7.1
click at [143, 87] on select "Select a membership plan Create new Membership Plan PT SESSION DAY PASS WEEKLY …" at bounding box center [200, 86] width 242 height 12
select select "3"
click at [79, 80] on select "Select a membership plan Create new Membership Plan PT SESSION DAY PASS WEEKLY …" at bounding box center [200, 86] width 242 height 12
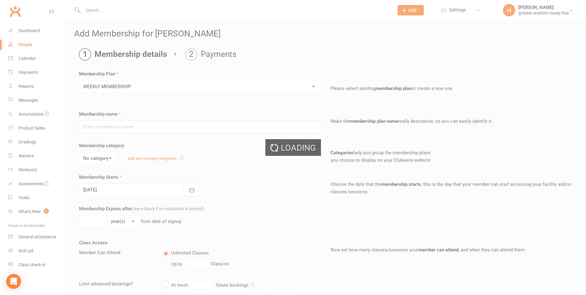
type input "WEEKLY MEMBERSHIP"
type input "0"
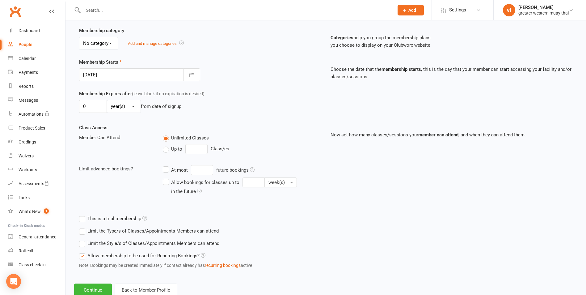
scroll to position [134, 0]
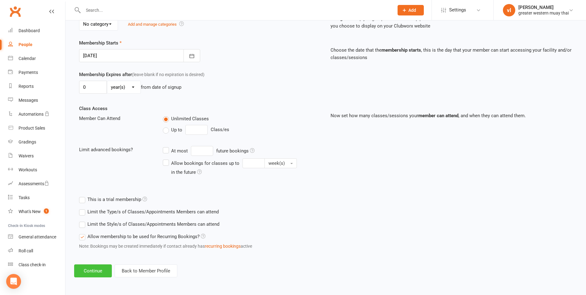
click at [85, 270] on button "Continue" at bounding box center [93, 270] width 38 height 13
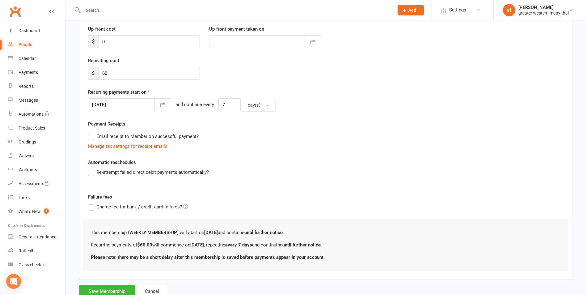
scroll to position [105, 0]
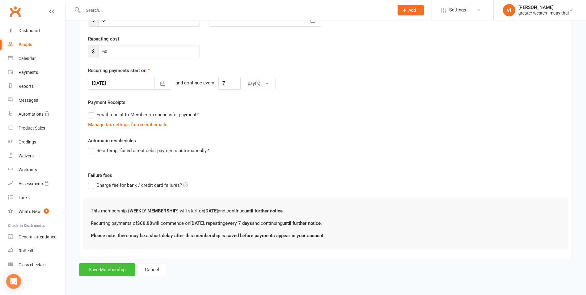
click at [125, 272] on button "Save Membership" at bounding box center [107, 269] width 56 height 13
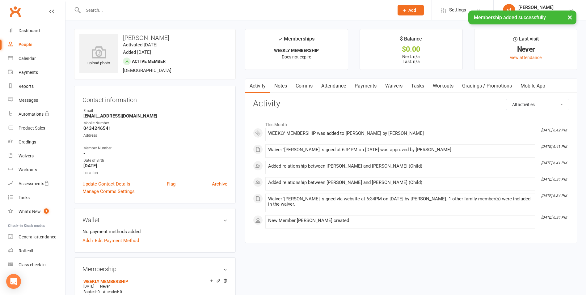
click at [370, 86] on link "Payments" at bounding box center [365, 86] width 31 height 14
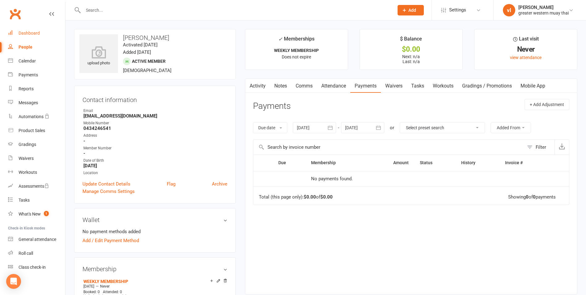
click at [33, 33] on div "Dashboard" at bounding box center [29, 33] width 21 height 5
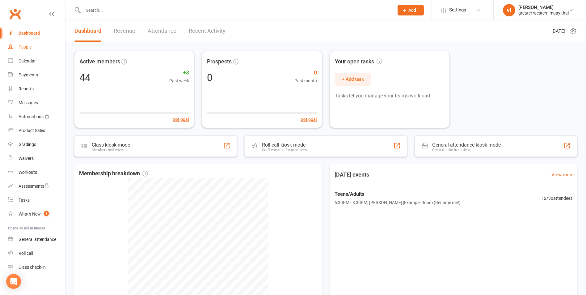
click at [36, 49] on link "People" at bounding box center [36, 47] width 57 height 14
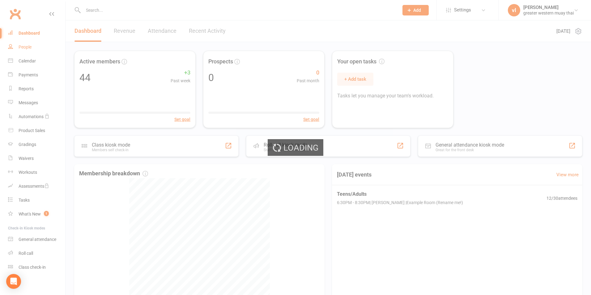
select select "25"
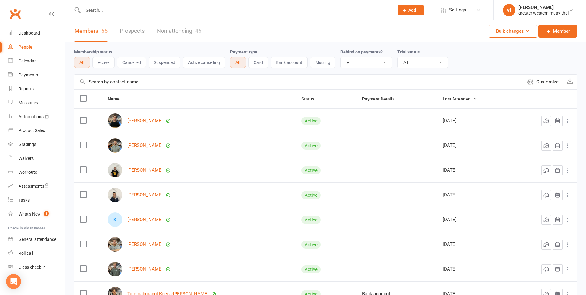
click at [141, 83] on input "text" at bounding box center [298, 81] width 449 height 15
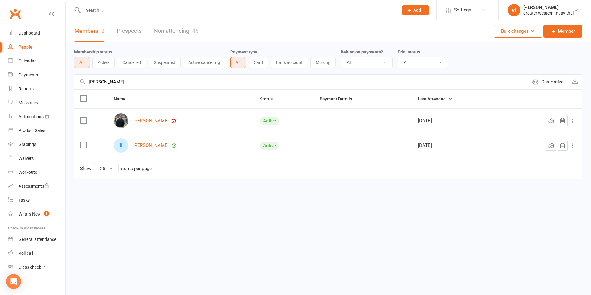
type input "[PERSON_NAME]"
click at [573, 121] on icon at bounding box center [572, 121] width 6 height 6
click at [132, 106] on th "Name" at bounding box center [181, 99] width 146 height 19
click at [150, 121] on link "[PERSON_NAME]" at bounding box center [151, 120] width 36 height 5
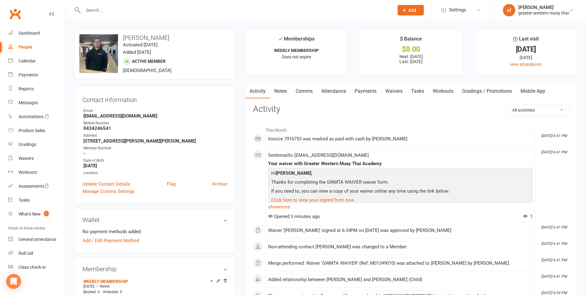
click at [366, 95] on link "Payments" at bounding box center [365, 91] width 31 height 14
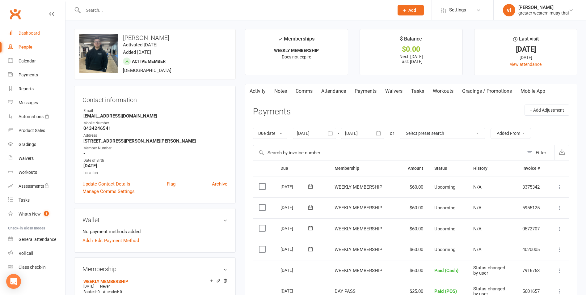
click at [36, 37] on link "Dashboard" at bounding box center [36, 33] width 57 height 14
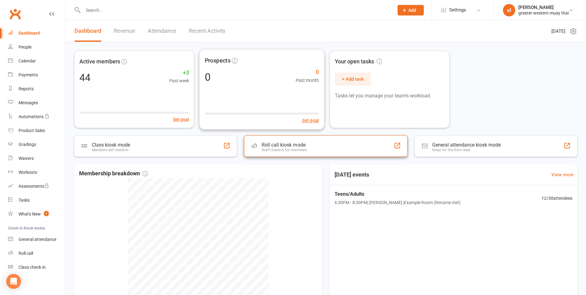
click at [272, 148] on div "Staff check-in for members" at bounding box center [284, 150] width 45 height 4
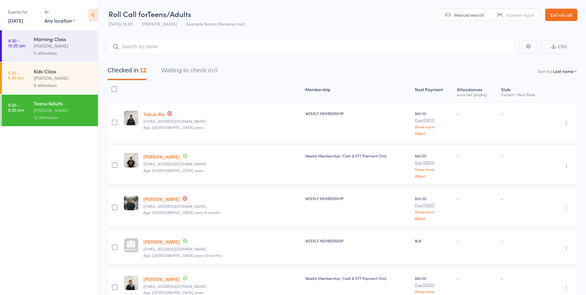
click at [179, 45] on input "search" at bounding box center [311, 47] width 407 height 14
type input "[PERSON_NAME]"
drag, startPoint x: 430, startPoint y: 59, endPoint x: 226, endPoint y: 58, distance: 203.6
click at [424, 59] on div "[PERSON_NAME] Unable to book: check membership" at bounding box center [311, 60] width 407 height 14
click at [559, 12] on link "Exit roll call" at bounding box center [561, 15] width 32 height 12
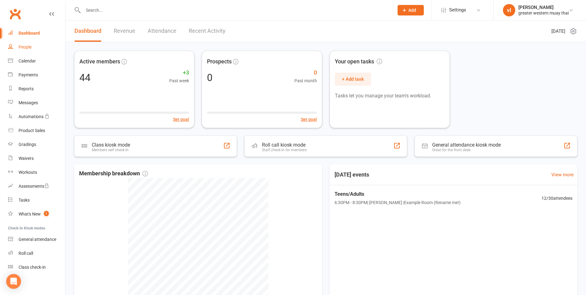
click at [23, 48] on div "People" at bounding box center [25, 46] width 13 height 5
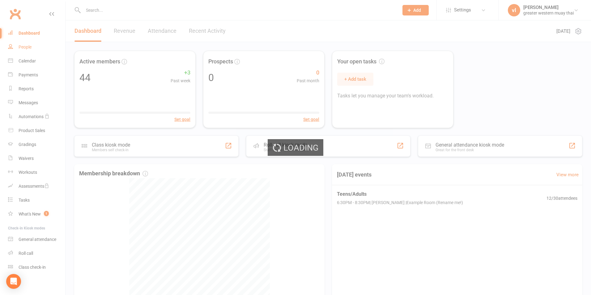
select select "25"
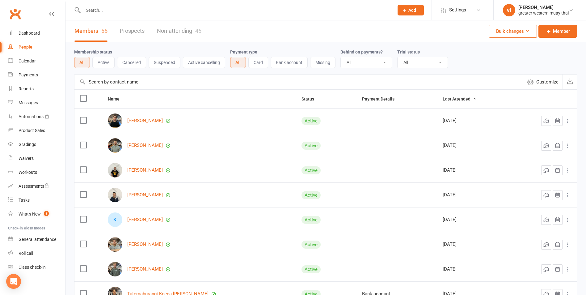
click at [224, 84] on input "text" at bounding box center [298, 81] width 449 height 15
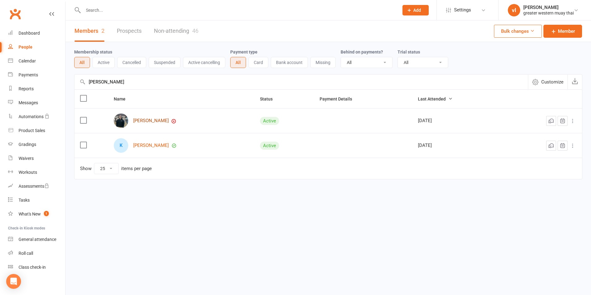
type input "[PERSON_NAME]"
click at [147, 121] on link "Peter Dang" at bounding box center [151, 120] width 36 height 5
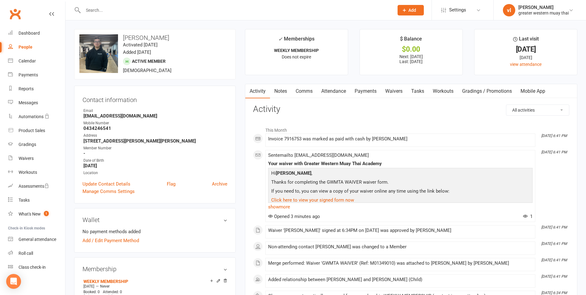
click at [364, 88] on link "Payments" at bounding box center [365, 91] width 31 height 14
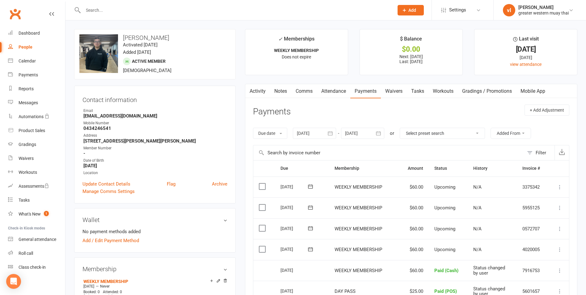
click at [258, 98] on div "Activity Notes Comms Attendance Payments Waivers Tasks Workouts Gradings / Prom…" at bounding box center [411, 257] width 332 height 346
click at [262, 96] on link "Activity" at bounding box center [257, 91] width 25 height 14
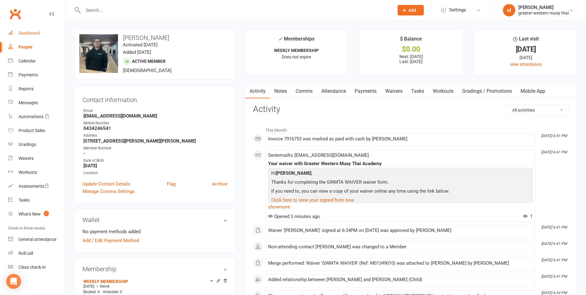
click at [38, 32] on div "Dashboard" at bounding box center [29, 33] width 21 height 5
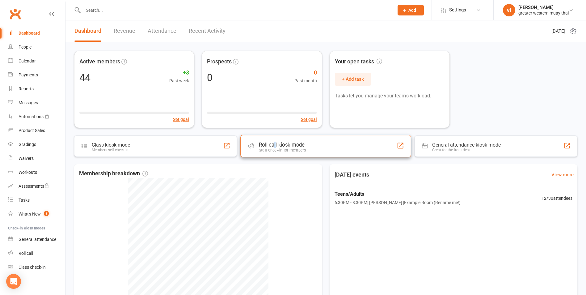
click at [275, 144] on div "Roll call kiosk mode" at bounding box center [282, 144] width 47 height 6
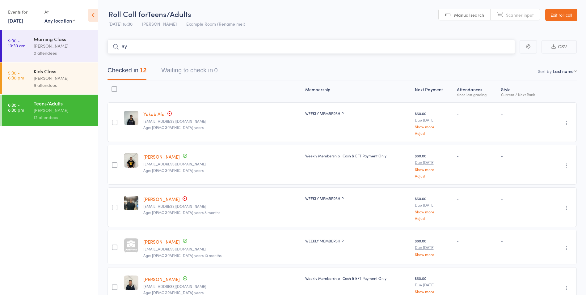
type input "a"
type input "pran"
click at [502, 58] on link "Drop in" at bounding box center [499, 60] width 20 height 10
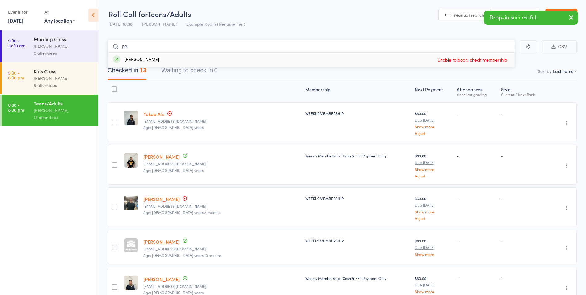
type input "p"
click at [393, 29] on header "Roll Call for Teens/Adults 11 Sep 18:30 vince latorre Example Room (Rename me!)…" at bounding box center [342, 15] width 488 height 30
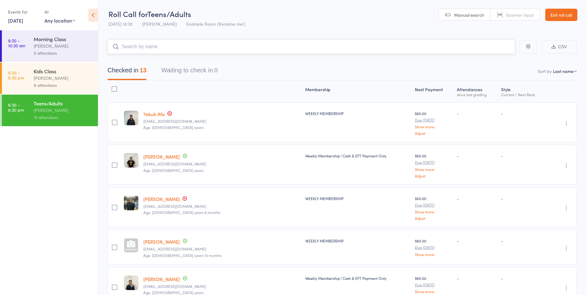
click at [138, 49] on input "search" at bounding box center [311, 47] width 407 height 14
type input "ed"
click at [145, 61] on div "[PERSON_NAME]" at bounding box center [136, 59] width 46 height 7
click at [65, 106] on div "Teens/Adults" at bounding box center [63, 103] width 59 height 7
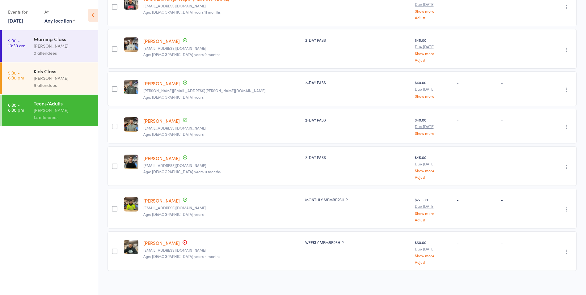
scroll to position [403, 0]
click at [162, 239] on link "Pranav Verma" at bounding box center [161, 242] width 36 height 6
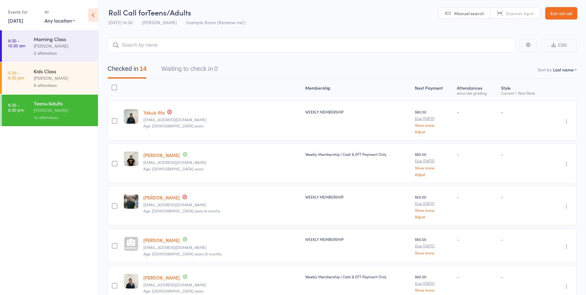
scroll to position [1, 0]
click at [96, 12] on icon at bounding box center [93, 15] width 10 height 13
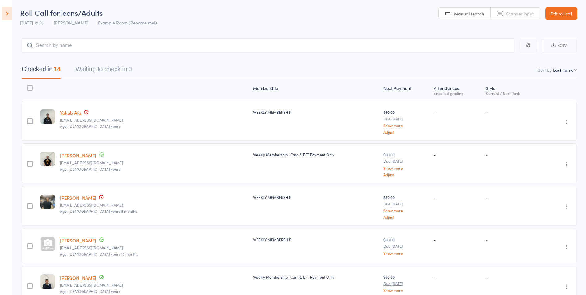
click at [552, 11] on link "Exit roll call" at bounding box center [561, 13] width 32 height 12
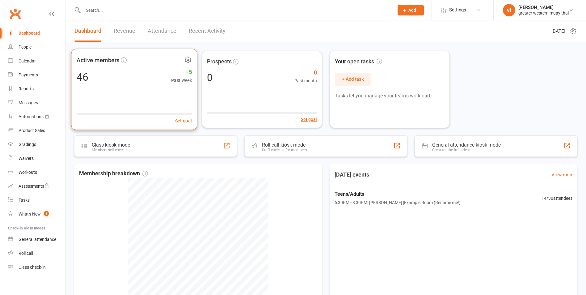
click at [155, 87] on div "Active members 46 +5 Past week Set goal" at bounding box center [134, 89] width 126 height 81
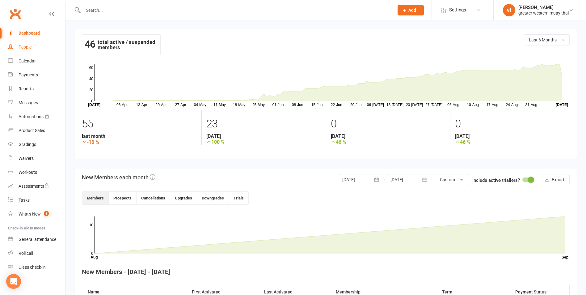
click at [26, 48] on div "People" at bounding box center [25, 46] width 13 height 5
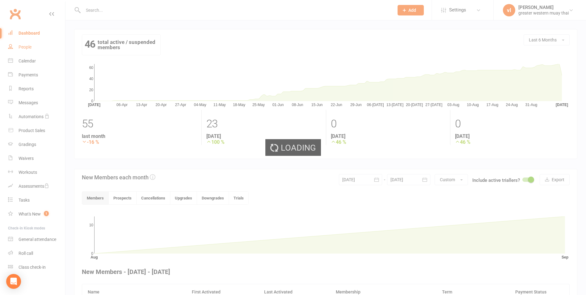
select select "25"
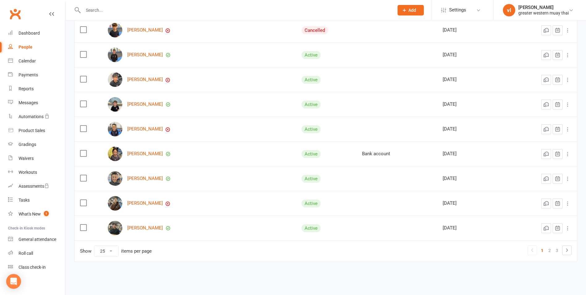
scroll to position [486, 0]
click at [551, 248] on link "2" at bounding box center [549, 250] width 7 height 9
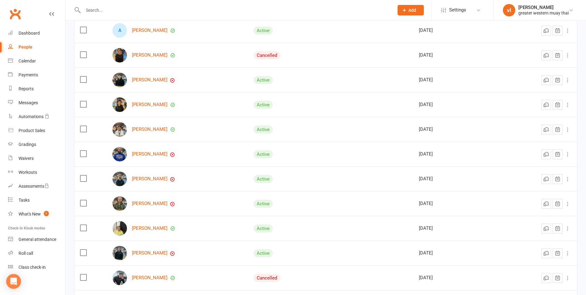
scroll to position [363, 0]
click at [142, 253] on link "[PERSON_NAME]" at bounding box center [150, 252] width 36 height 5
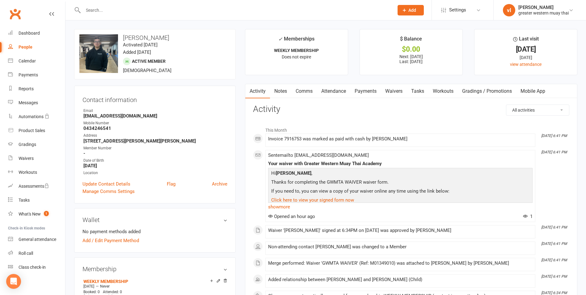
click at [375, 91] on link "Payments" at bounding box center [365, 91] width 31 height 14
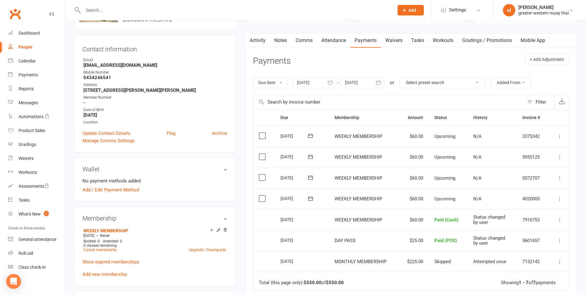
scroll to position [62, 0]
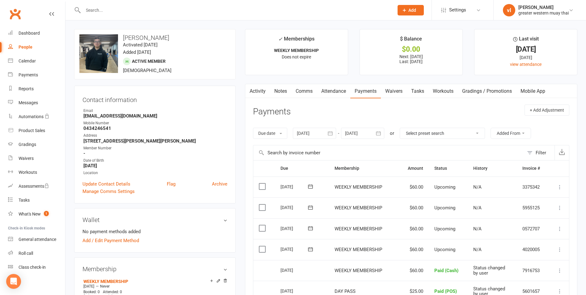
select select "25"
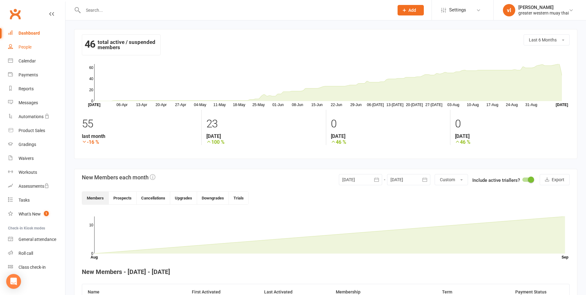
click at [29, 43] on link "People" at bounding box center [36, 47] width 57 height 14
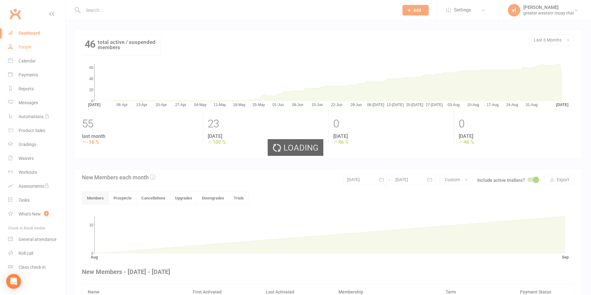
select select "25"
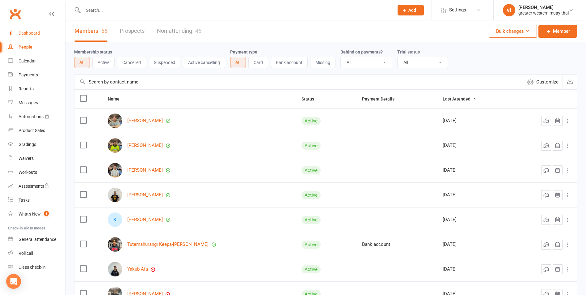
click at [19, 31] on div "Dashboard" at bounding box center [29, 33] width 21 height 5
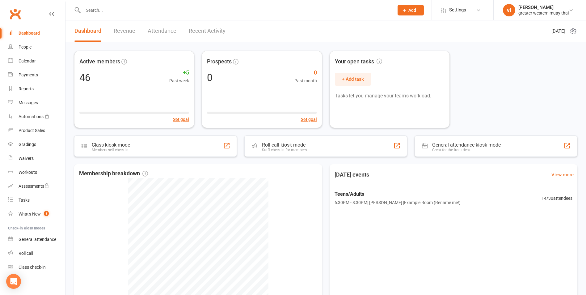
click at [130, 31] on link "Revenue" at bounding box center [125, 30] width 22 height 21
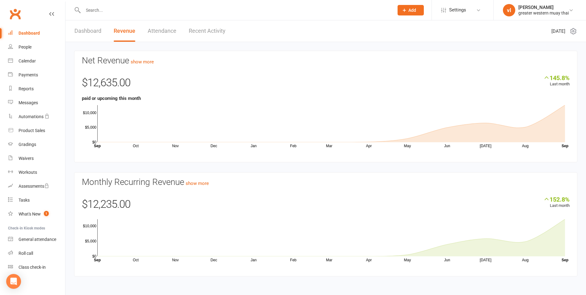
click at [35, 32] on div "Dashboard" at bounding box center [29, 33] width 21 height 5
click at [93, 30] on link "Dashboard" at bounding box center [87, 30] width 27 height 21
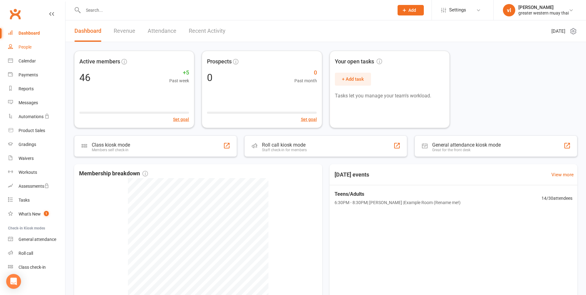
click at [30, 45] on div "People" at bounding box center [25, 46] width 13 height 5
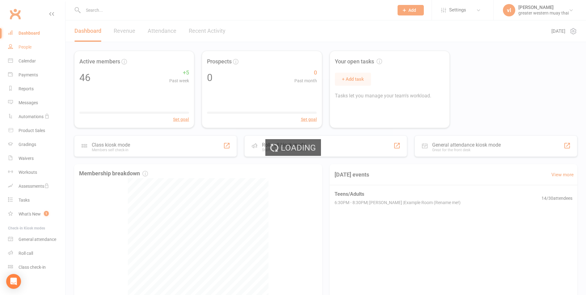
select select "25"
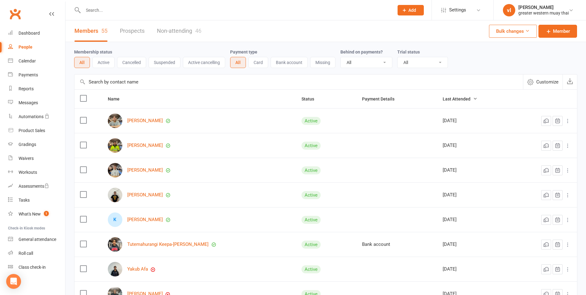
click at [137, 32] on link "Prospects" at bounding box center [132, 30] width 25 height 21
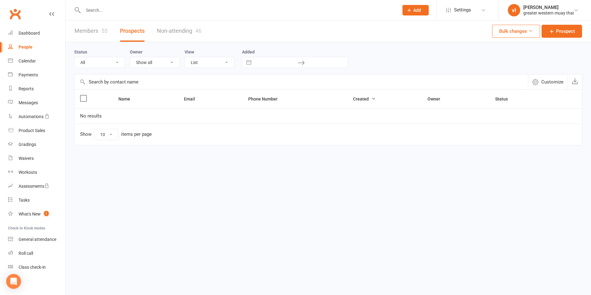
click at [82, 28] on link "Members 55" at bounding box center [90, 30] width 33 height 21
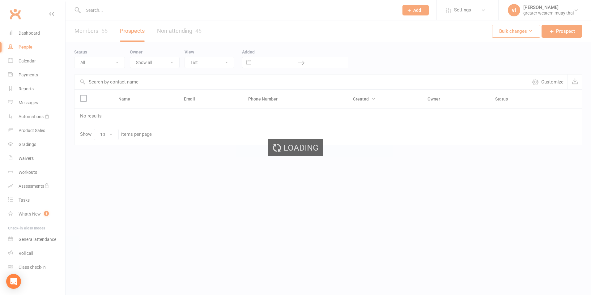
select select "25"
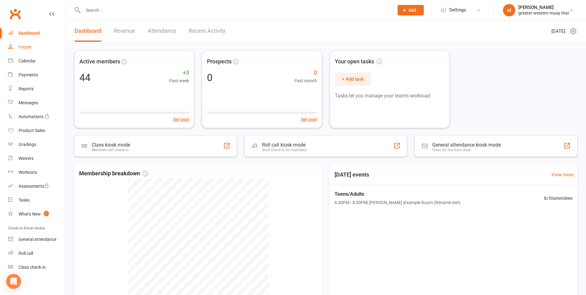
click at [24, 46] on div "People" at bounding box center [25, 46] width 13 height 5
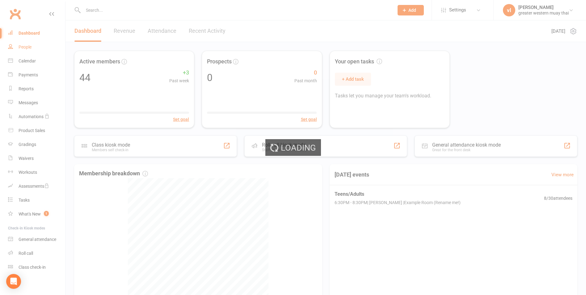
select select "25"
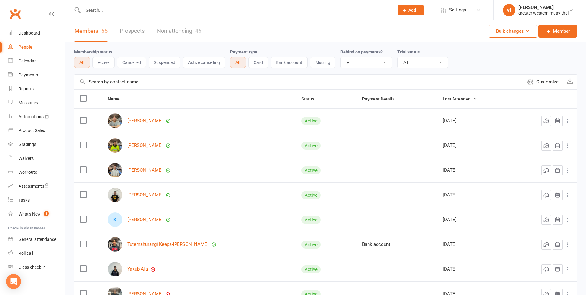
click at [120, 14] on input "text" at bounding box center [235, 10] width 308 height 9
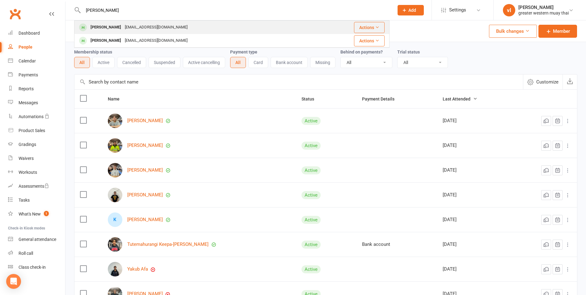
type input "[PERSON_NAME]"
click at [129, 26] on div "[EMAIL_ADDRESS][DOMAIN_NAME]" at bounding box center [156, 27] width 66 height 9
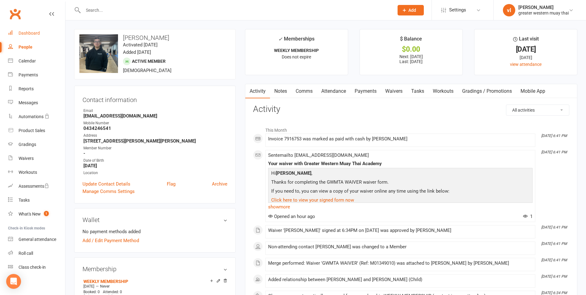
click at [32, 30] on link "Dashboard" at bounding box center [36, 33] width 57 height 14
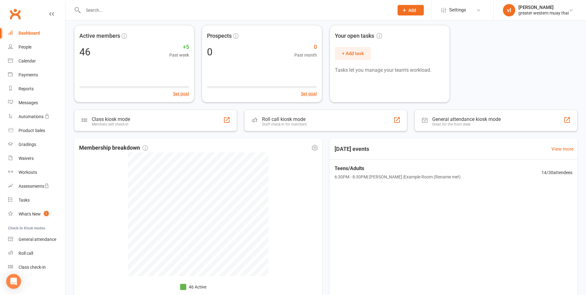
scroll to position [61, 0]
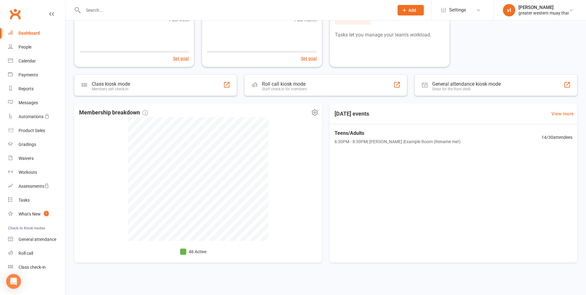
click at [190, 251] on li "46 Active" at bounding box center [193, 251] width 26 height 7
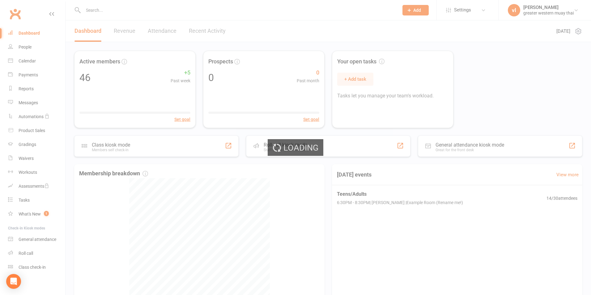
select select "no_trial"
select select "25"
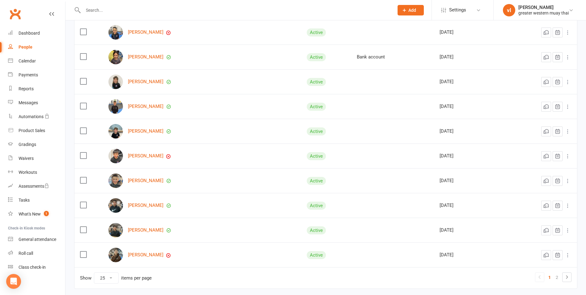
scroll to position [486, 0]
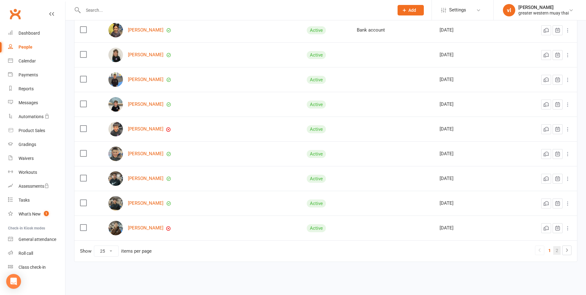
click at [559, 251] on link "2" at bounding box center [556, 250] width 7 height 9
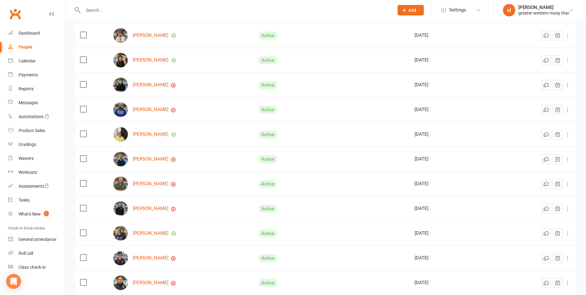
scroll to position [295, 0]
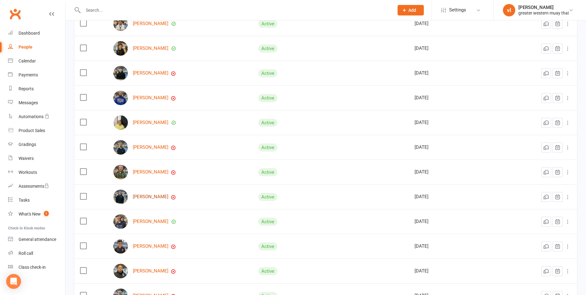
click at [146, 199] on link "[PERSON_NAME]" at bounding box center [151, 196] width 36 height 5
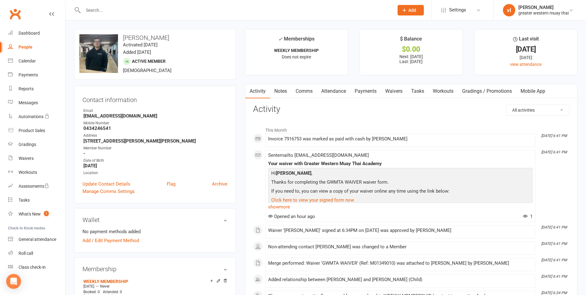
click at [360, 91] on link "Payments" at bounding box center [365, 91] width 31 height 14
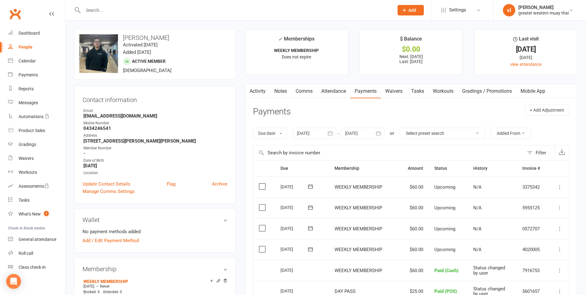
click at [18, 15] on link "Clubworx" at bounding box center [14, 13] width 15 height 15
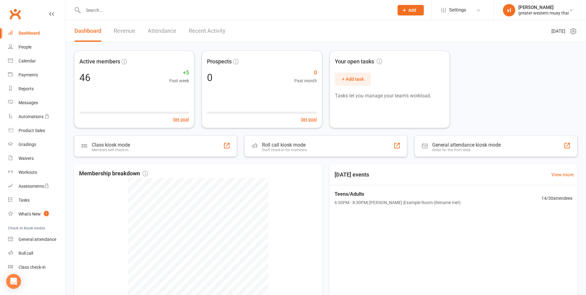
click at [158, 32] on link "Attendance" at bounding box center [162, 30] width 29 height 21
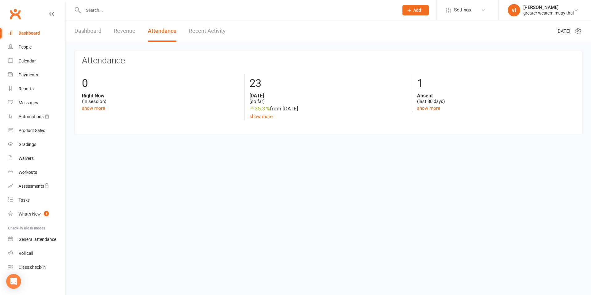
click at [81, 32] on link "Dashboard" at bounding box center [87, 30] width 27 height 21
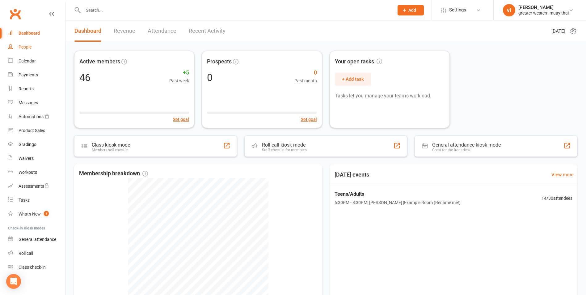
click at [22, 50] on link "People" at bounding box center [36, 47] width 57 height 14
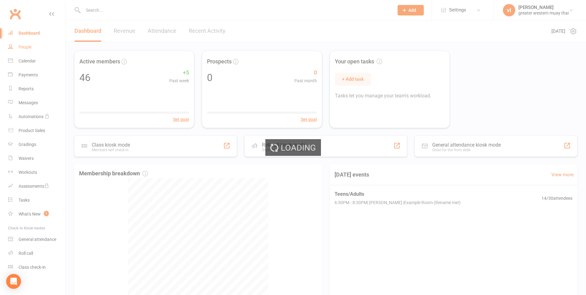
select select "25"
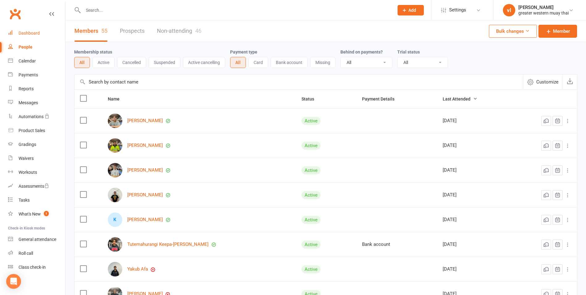
click at [26, 36] on link "Dashboard" at bounding box center [36, 33] width 57 height 14
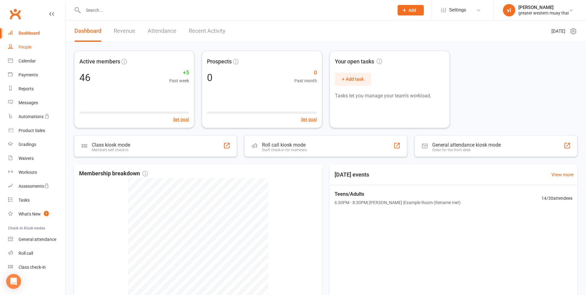
click at [26, 50] on link "People" at bounding box center [36, 47] width 57 height 14
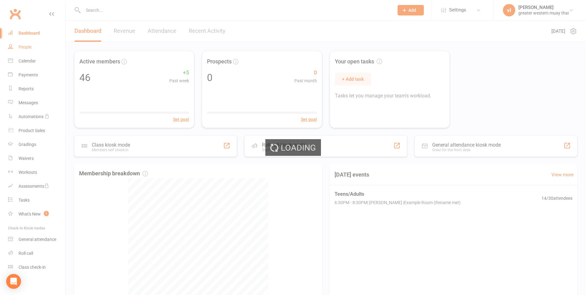
select select "25"
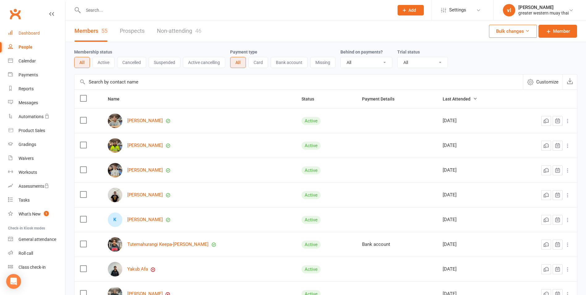
click at [27, 33] on div "Dashboard" at bounding box center [29, 33] width 21 height 5
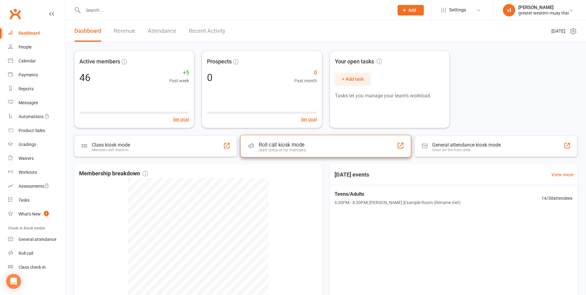
click at [282, 138] on div "Roll call kiosk mode Staff check-in for members" at bounding box center [325, 146] width 171 height 22
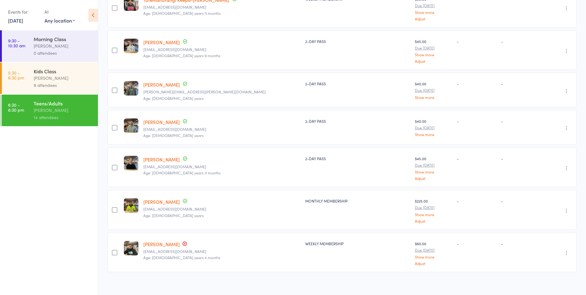
scroll to position [403, 0]
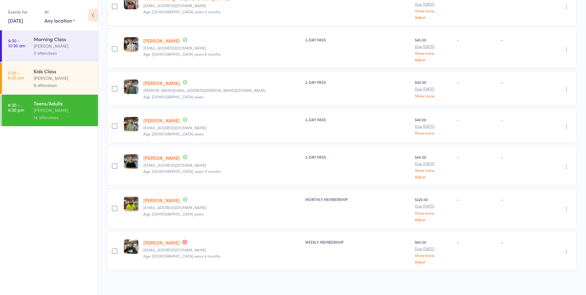
click at [160, 38] on link "[PERSON_NAME]" at bounding box center [161, 40] width 36 height 6
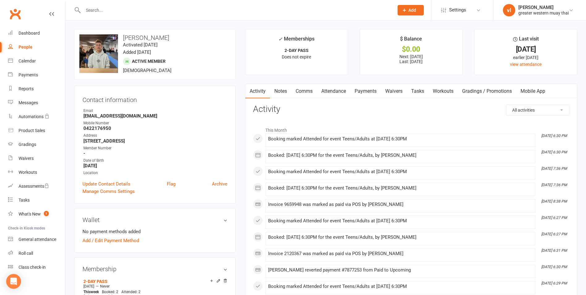
click at [364, 91] on link "Payments" at bounding box center [365, 91] width 31 height 14
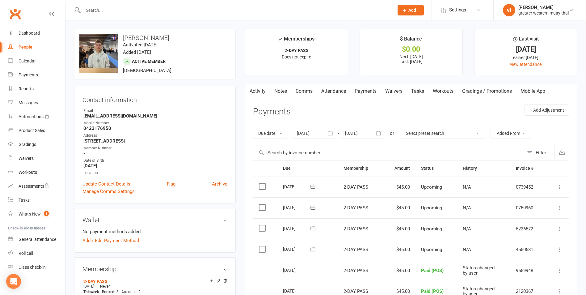
click at [36, 49] on link "People" at bounding box center [36, 47] width 57 height 14
select select "25"
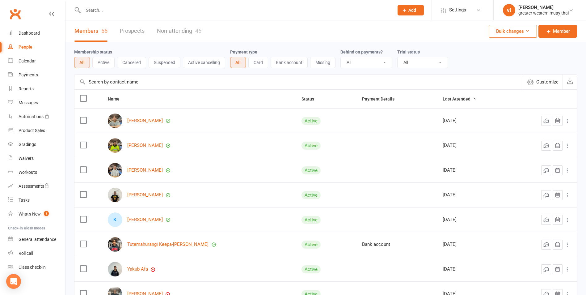
click at [136, 83] on input "text" at bounding box center [298, 81] width 449 height 15
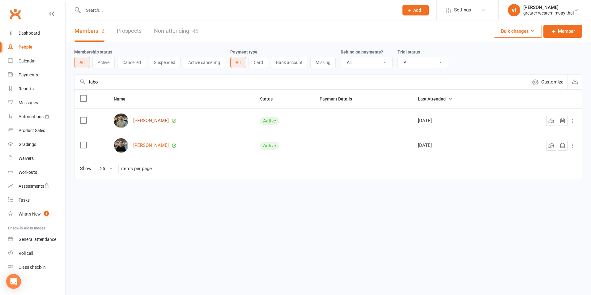
type input "tabo"
click at [154, 123] on link "[PERSON_NAME]" at bounding box center [151, 120] width 36 height 5
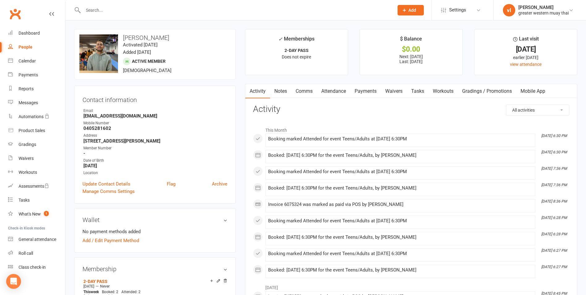
click at [361, 95] on link "Payments" at bounding box center [365, 91] width 31 height 14
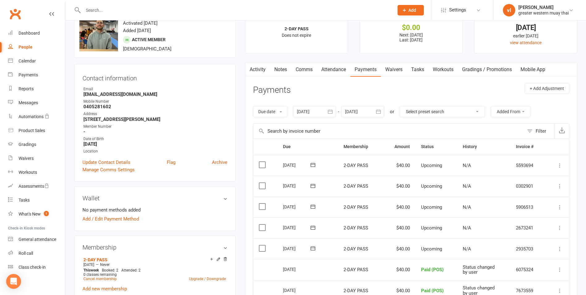
scroll to position [31, 0]
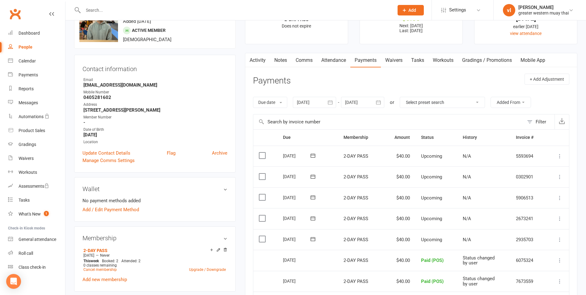
click at [557, 242] on icon at bounding box center [560, 239] width 6 height 6
click at [538, 268] on link "Mark as Paid (POS)" at bounding box center [532, 264] width 61 height 12
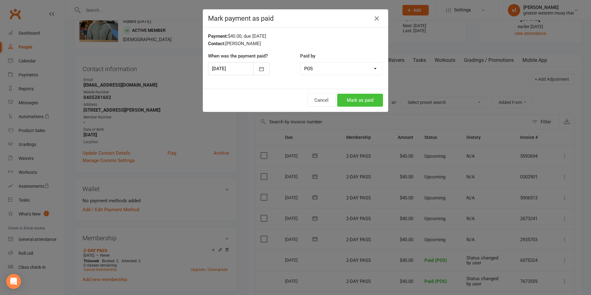
click at [375, 104] on button "Mark as paid" at bounding box center [360, 100] width 46 height 13
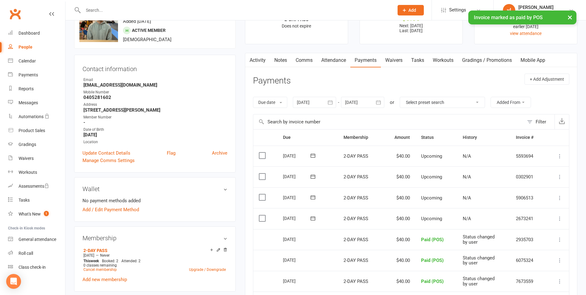
click at [20, 46] on div "People" at bounding box center [26, 46] width 14 height 5
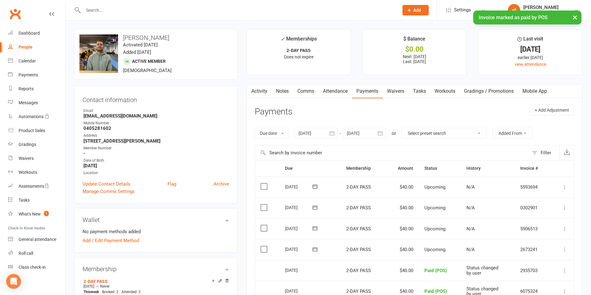
select select "25"
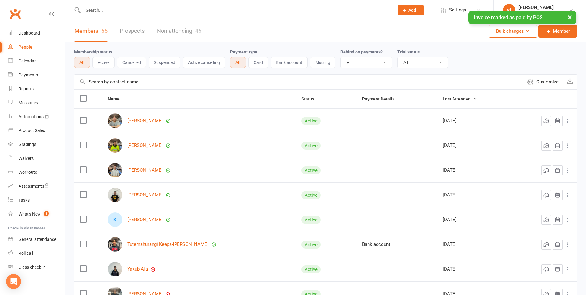
click at [141, 77] on input "text" at bounding box center [298, 81] width 449 height 15
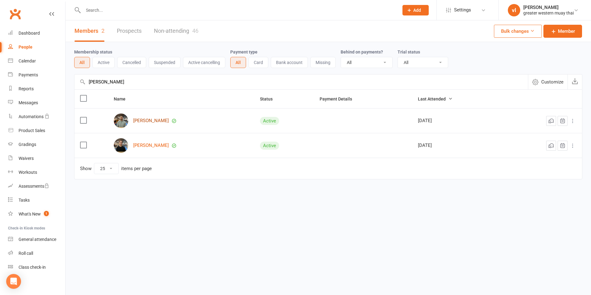
type input "[PERSON_NAME]"
click at [156, 122] on link "[PERSON_NAME]" at bounding box center [151, 120] width 36 height 5
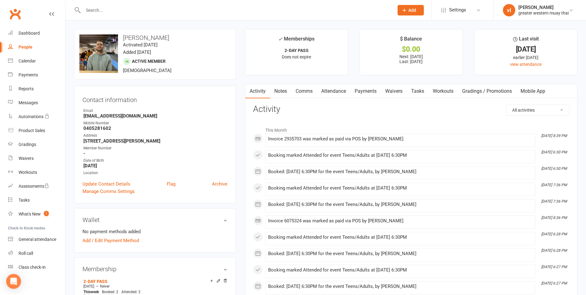
click at [371, 92] on link "Payments" at bounding box center [365, 91] width 31 height 14
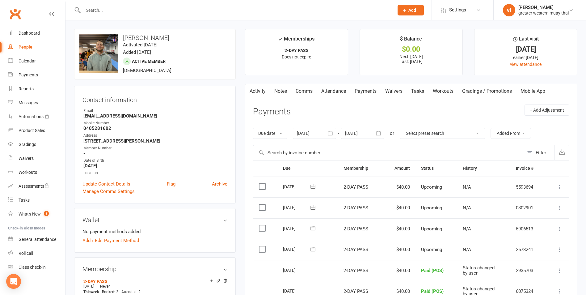
click at [24, 42] on link "People" at bounding box center [36, 47] width 57 height 14
select select "25"
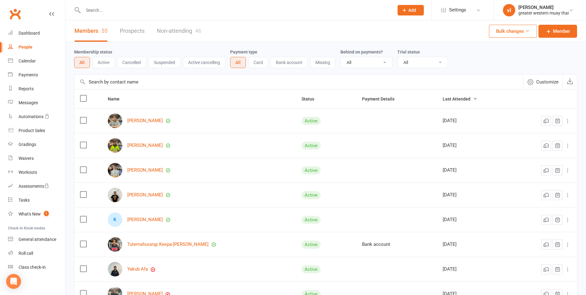
click at [113, 80] on input "text" at bounding box center [298, 81] width 449 height 15
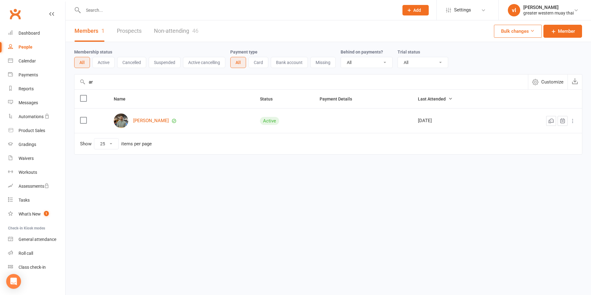
type input "a"
type input "[PERSON_NAME]"
click at [156, 148] on link "[PERSON_NAME]" at bounding box center [151, 145] width 36 height 5
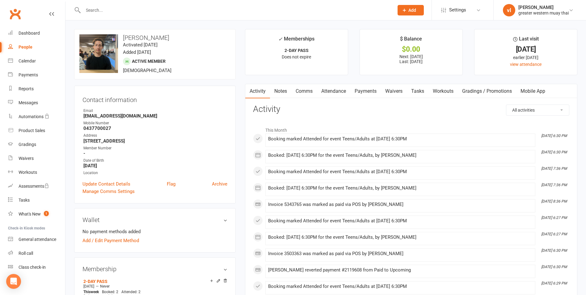
click at [353, 89] on link "Payments" at bounding box center [365, 91] width 31 height 14
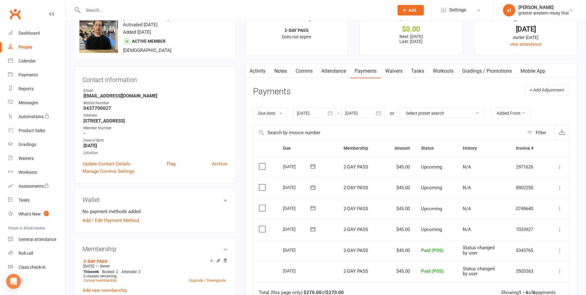
scroll to position [31, 0]
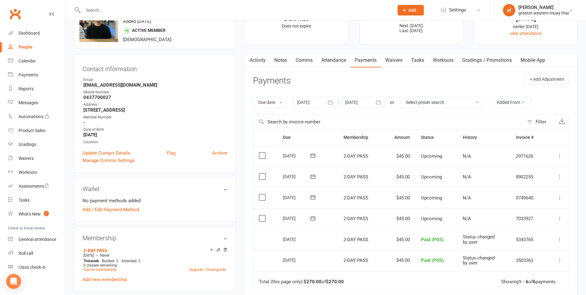
click at [561, 221] on icon at bounding box center [560, 218] width 6 height 6
click at [551, 241] on link "Mark as Paid (POS)" at bounding box center [526, 243] width 73 height 12
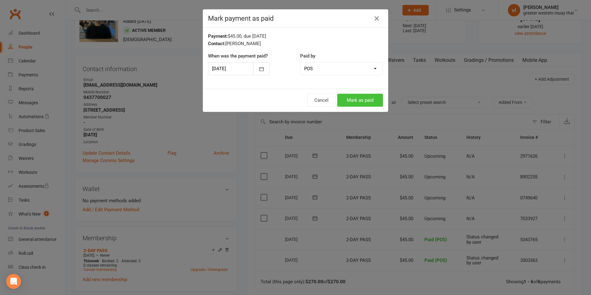
click at [354, 103] on button "Mark as paid" at bounding box center [360, 100] width 46 height 13
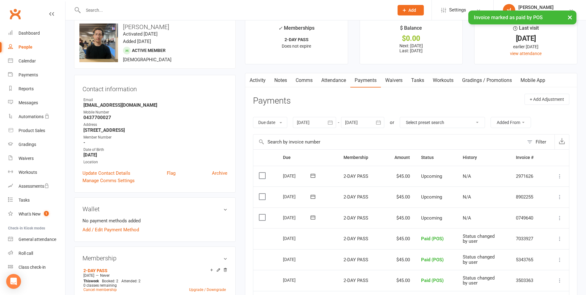
scroll to position [0, 0]
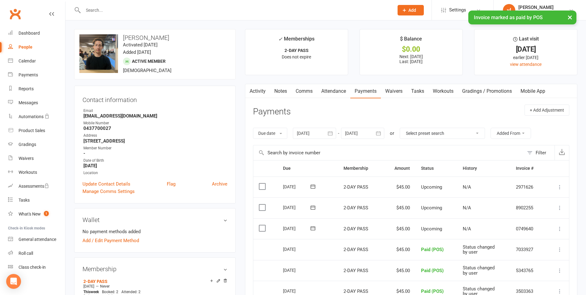
click at [38, 50] on link "People" at bounding box center [36, 47] width 57 height 14
select select "25"
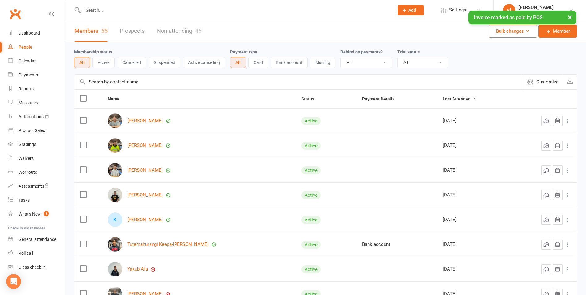
click at [171, 80] on input "text" at bounding box center [298, 81] width 449 height 15
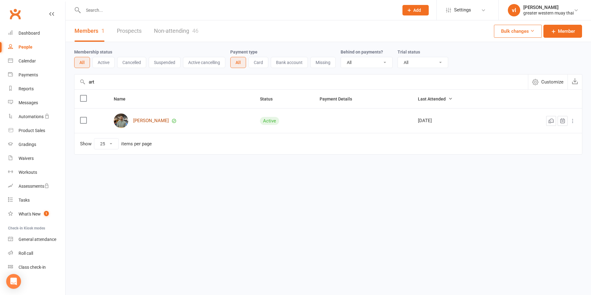
type input "art"
click at [150, 120] on link "[PERSON_NAME]" at bounding box center [151, 120] width 36 height 5
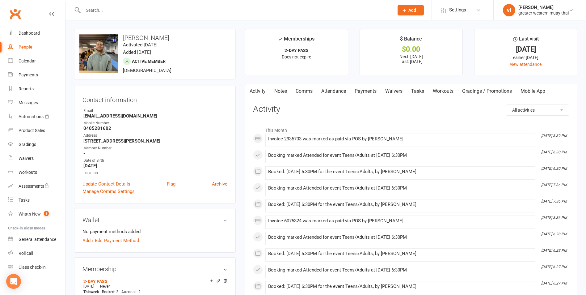
click at [33, 51] on link "People" at bounding box center [36, 47] width 57 height 14
select select "25"
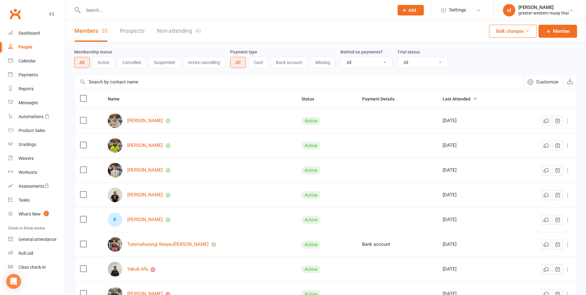
click at [148, 79] on input "text" at bounding box center [298, 81] width 449 height 15
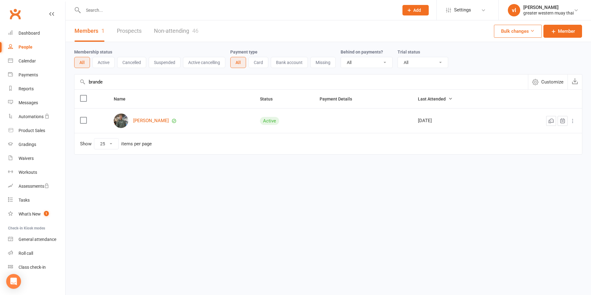
type input "brande"
click at [146, 118] on div "[PERSON_NAME]" at bounding box center [181, 120] width 135 height 15
click at [146, 119] on link "[PERSON_NAME]" at bounding box center [151, 120] width 36 height 5
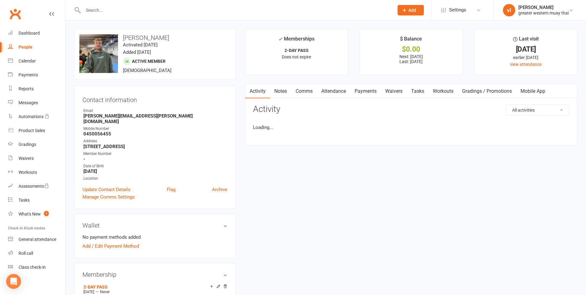
click at [342, 90] on link "Attendance" at bounding box center [333, 91] width 33 height 14
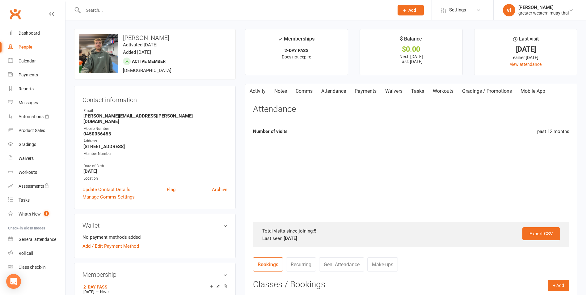
click at [373, 90] on link "Payments" at bounding box center [365, 91] width 31 height 14
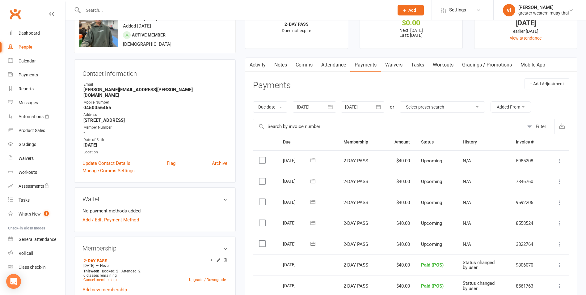
scroll to position [62, 0]
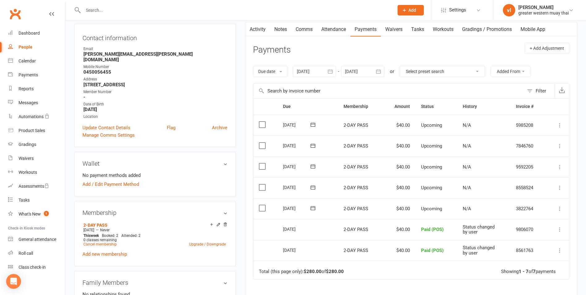
click at [560, 210] on icon at bounding box center [560, 208] width 6 height 6
click at [535, 232] on link "Mark as Paid (POS)" at bounding box center [532, 233] width 61 height 12
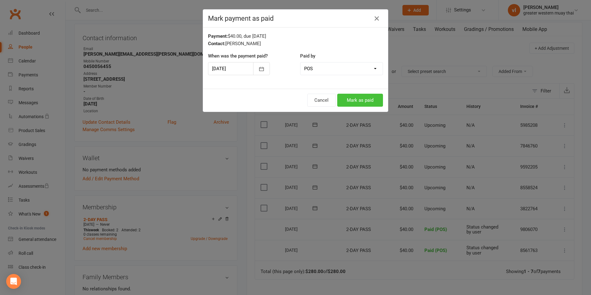
click at [351, 98] on button "Mark as paid" at bounding box center [360, 100] width 46 height 13
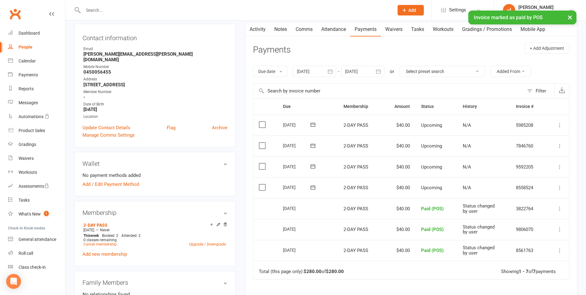
click at [24, 47] on div "People" at bounding box center [26, 46] width 14 height 5
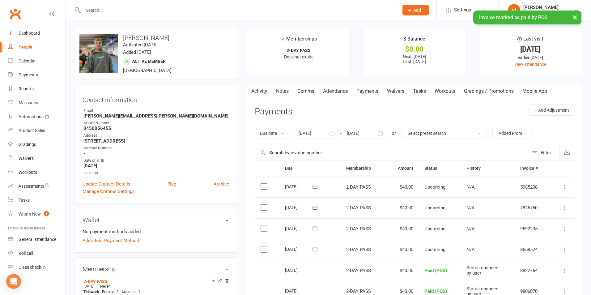
select select "25"
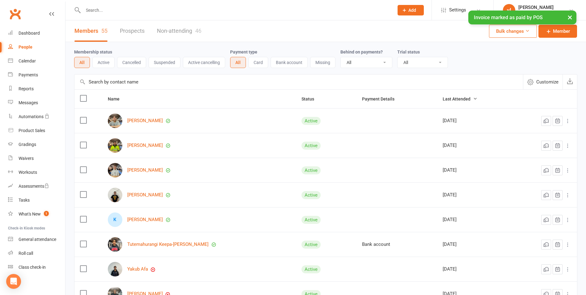
click at [172, 78] on input "text" at bounding box center [298, 81] width 449 height 15
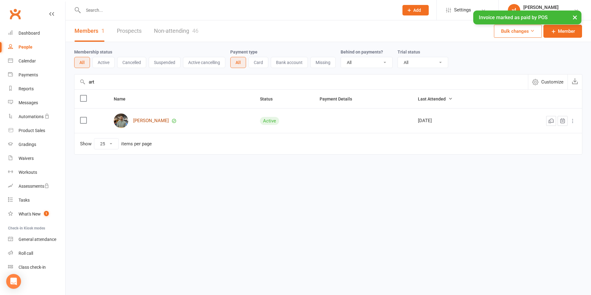
type input "art"
click at [151, 121] on link "[PERSON_NAME]" at bounding box center [151, 120] width 36 height 5
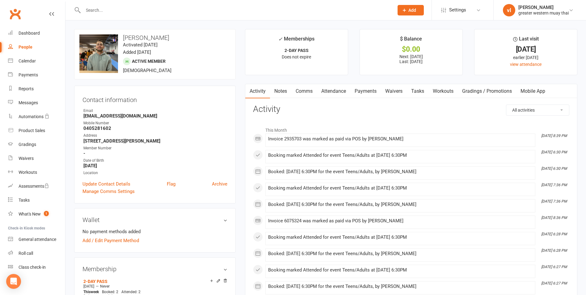
click at [366, 91] on link "Payments" at bounding box center [365, 91] width 31 height 14
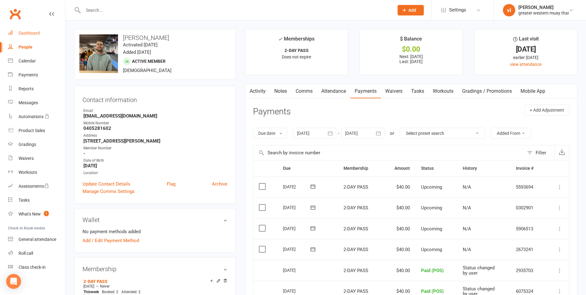
click at [44, 37] on link "Dashboard" at bounding box center [36, 33] width 57 height 14
